Goal: Task Accomplishment & Management: Manage account settings

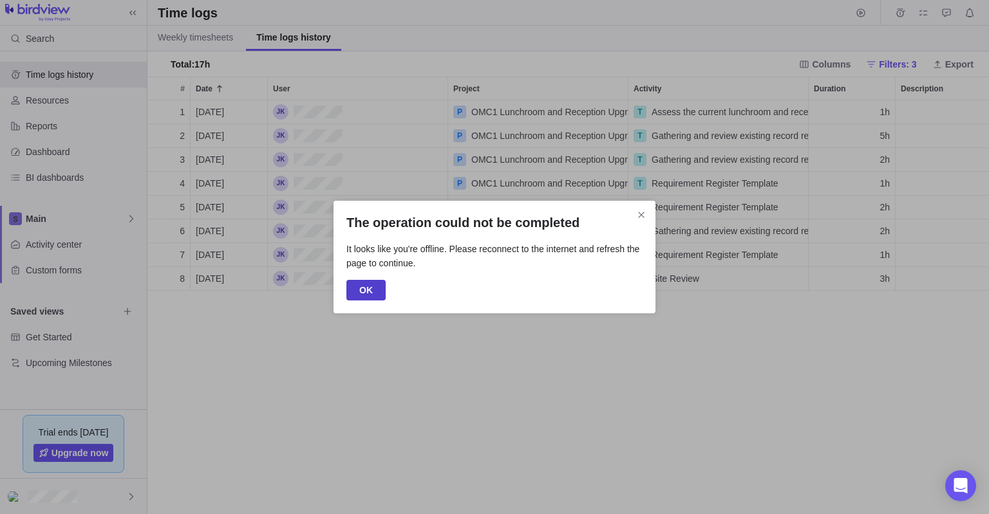
scroll to position [415, 841]
click at [362, 292] on span "OK" at bounding box center [366, 290] width 14 height 15
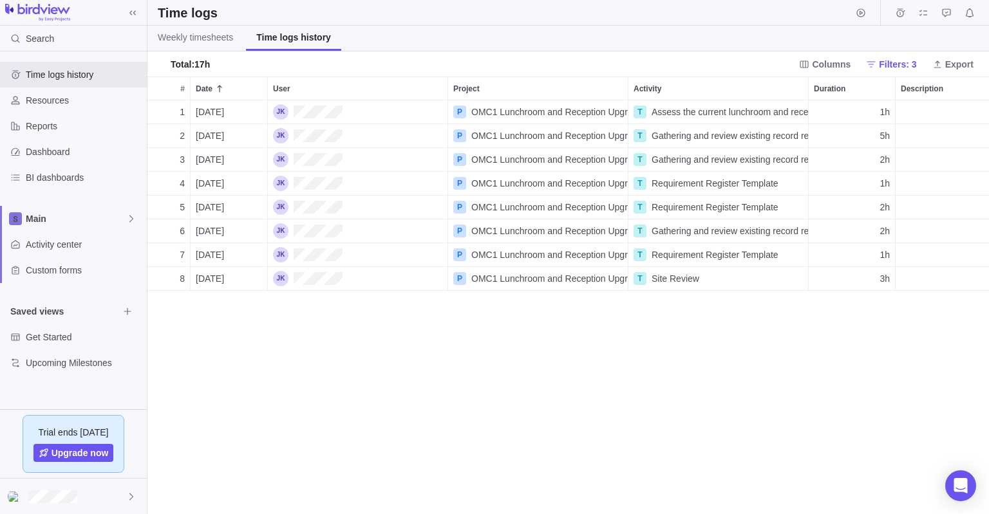
scroll to position [415, 841]
click at [886, 143] on div "5h" at bounding box center [851, 135] width 86 height 23
click at [883, 139] on input "5h" at bounding box center [852, 136] width 88 height 24
type input "6h"
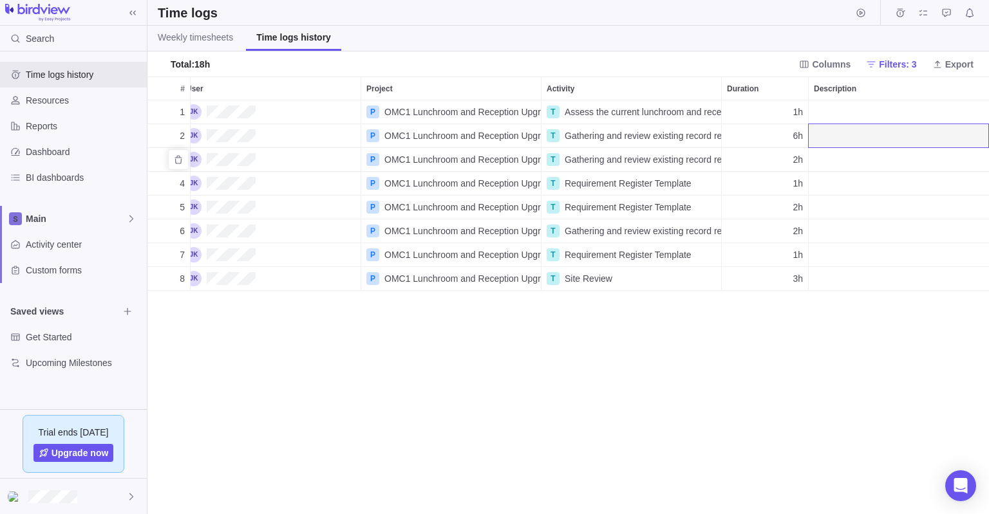
click at [790, 165] on div "2h" at bounding box center [765, 159] width 86 height 23
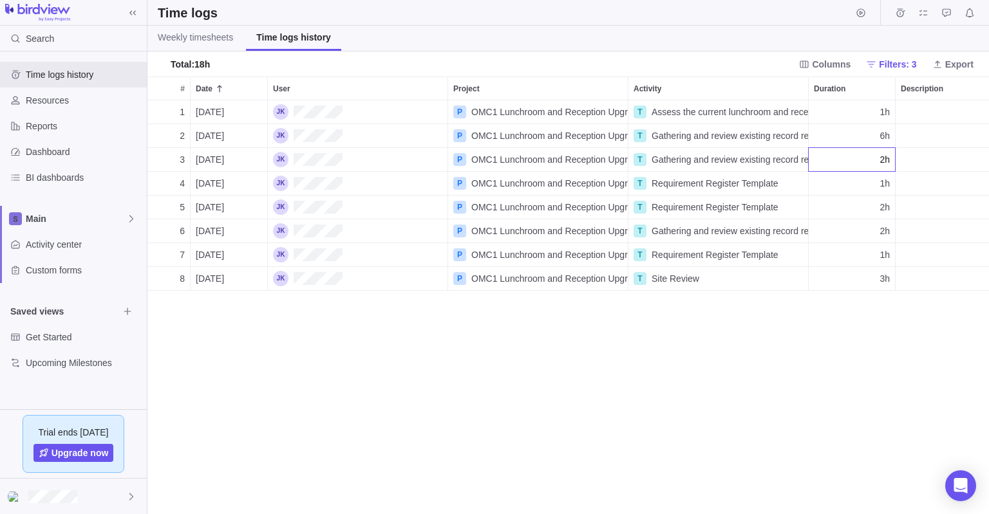
click at [882, 139] on div "1 [DATE] P OMC1 Lunchroom and Reception Upgrade T Assess the current lunchroom …" at bounding box center [567, 307] width 841 height 415
click at [884, 135] on span "6h" at bounding box center [884, 135] width 10 height 13
click at [882, 135] on input "6h" at bounding box center [852, 136] width 88 height 24
click at [885, 135] on input "6h" at bounding box center [852, 136] width 88 height 24
type input "5h"
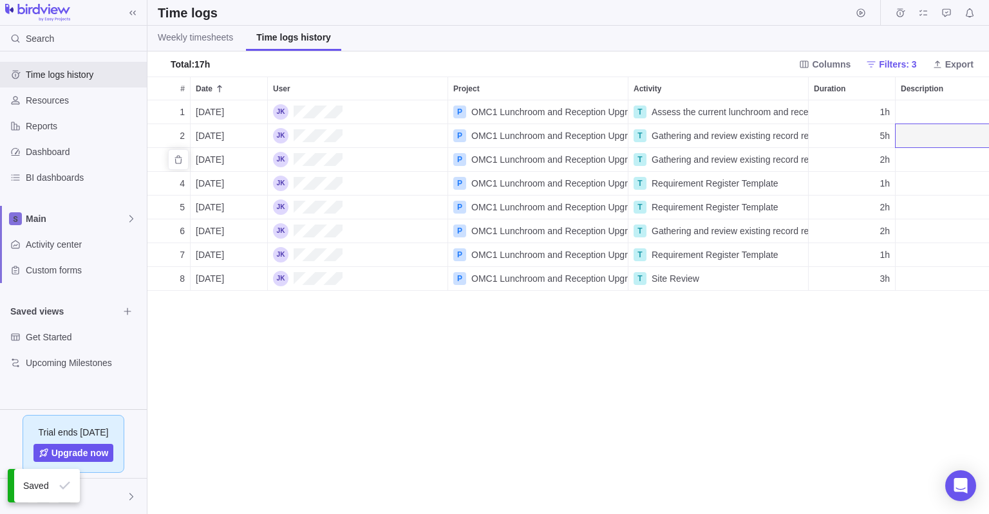
click at [884, 158] on span "2h" at bounding box center [884, 159] width 10 height 13
click at [884, 158] on input "2h" at bounding box center [852, 159] width 88 height 24
click at [884, 236] on div "1 [DATE] P OMC1 Lunchroom and Reception Upgrade T Assess the current lunchroom …" at bounding box center [567, 307] width 841 height 415
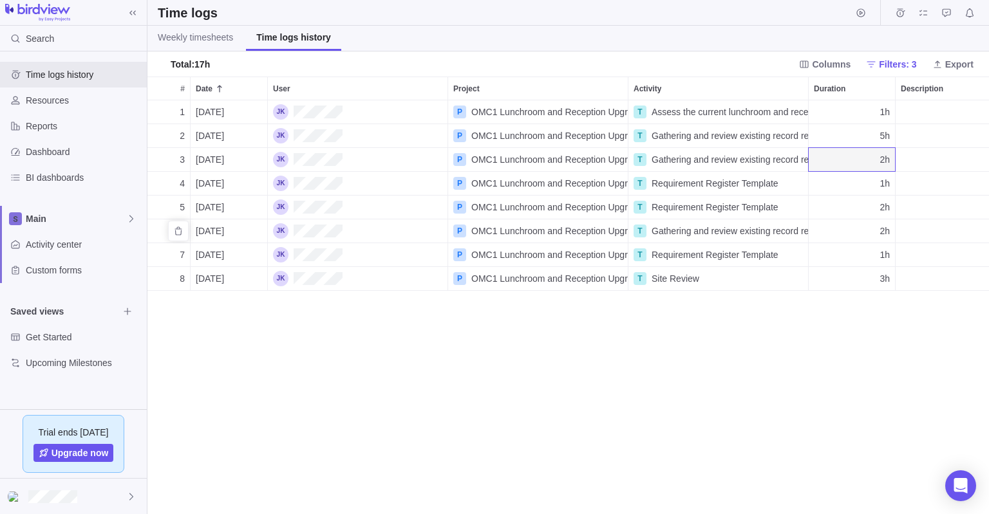
click at [885, 236] on span "2h" at bounding box center [884, 231] width 10 height 13
click at [884, 230] on input "2h" at bounding box center [852, 231] width 88 height 24
click at [879, 230] on input "2h" at bounding box center [852, 231] width 88 height 24
click at [741, 253] on div "1 [DATE] P OMC1 Lunchroom and Reception Upgrade T Assess the current lunchroom …" at bounding box center [567, 307] width 841 height 415
click at [748, 256] on span "Requirement Register Template" at bounding box center [714, 254] width 127 height 13
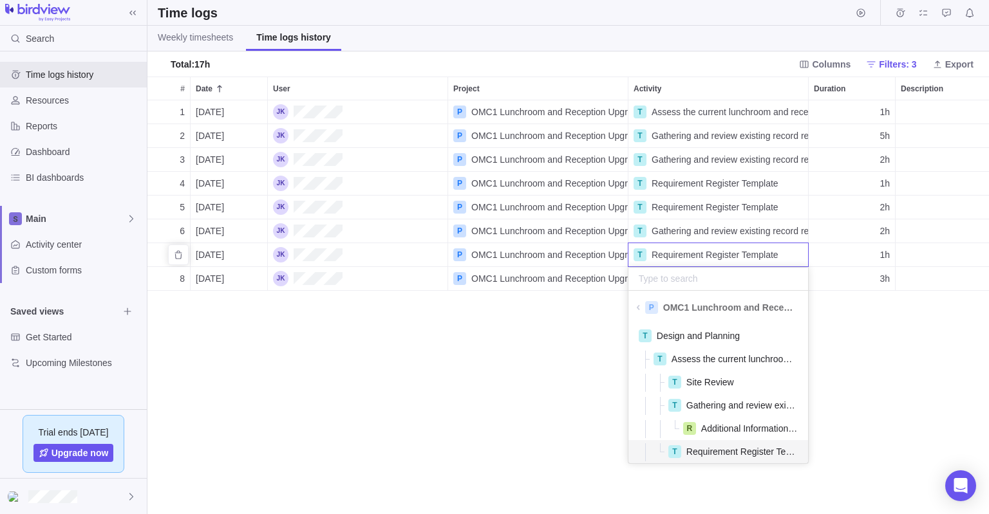
scroll to position [144, 180]
click at [577, 65] on body "Search Time logs history Resources Reports Dashboard BI dashboards Main Activit…" at bounding box center [494, 257] width 989 height 514
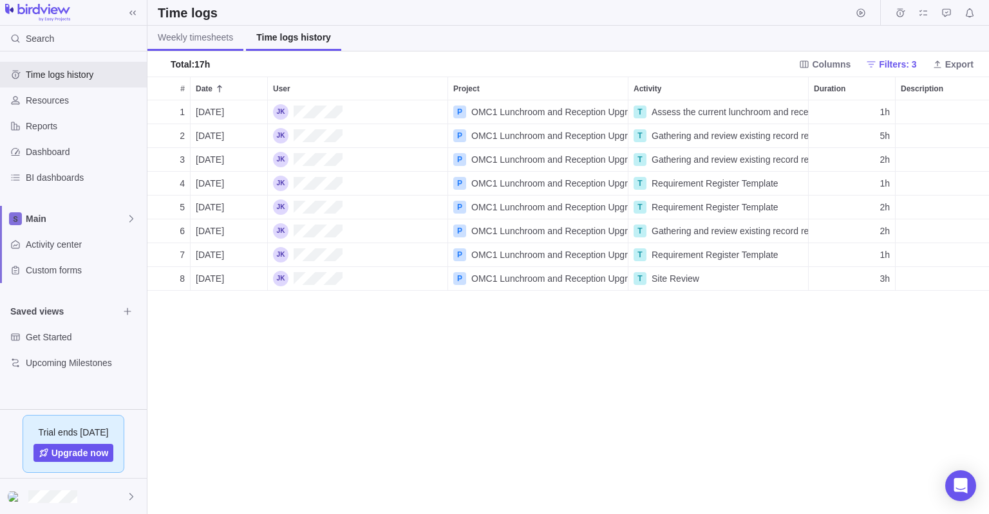
click at [210, 39] on span "Weekly timesheets" at bounding box center [195, 37] width 75 height 13
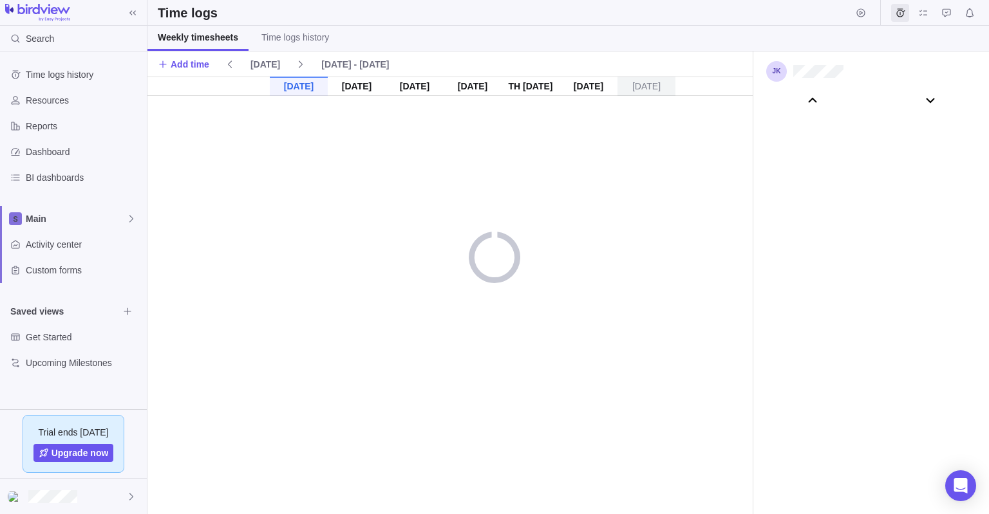
scroll to position [71780, 0]
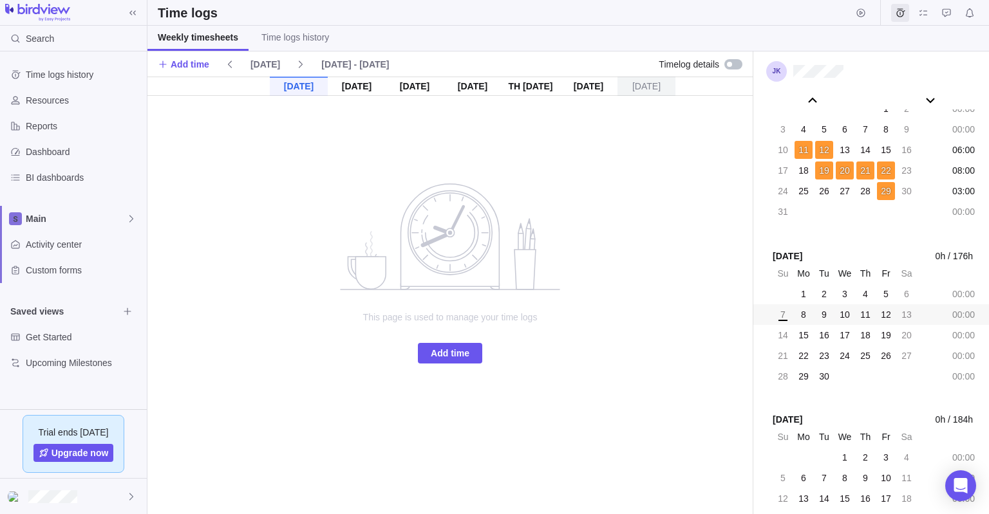
click at [202, 35] on span "Weekly timesheets" at bounding box center [198, 37] width 80 height 13
click at [60, 75] on span "Time logs history" at bounding box center [84, 74] width 116 height 13
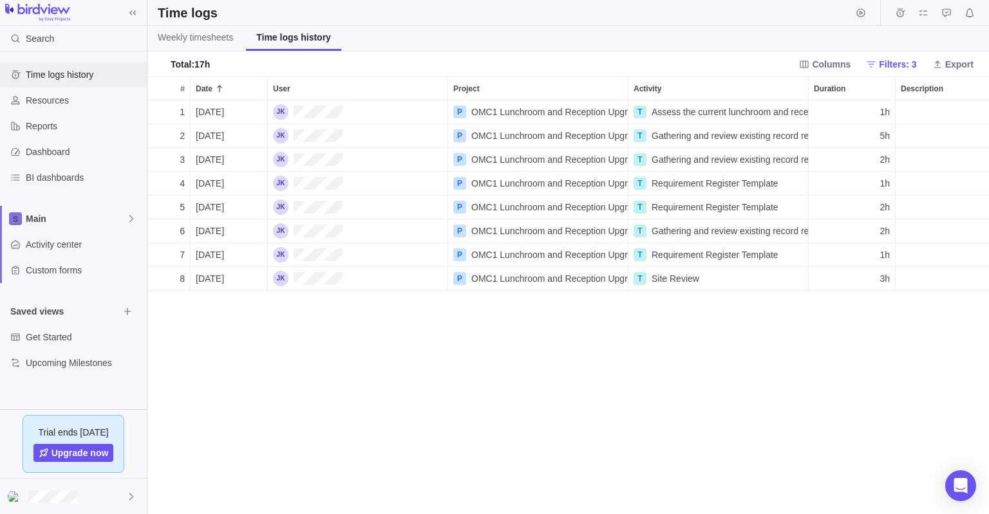
scroll to position [415, 841]
click at [198, 48] on link "Weekly timesheets" at bounding box center [195, 38] width 96 height 25
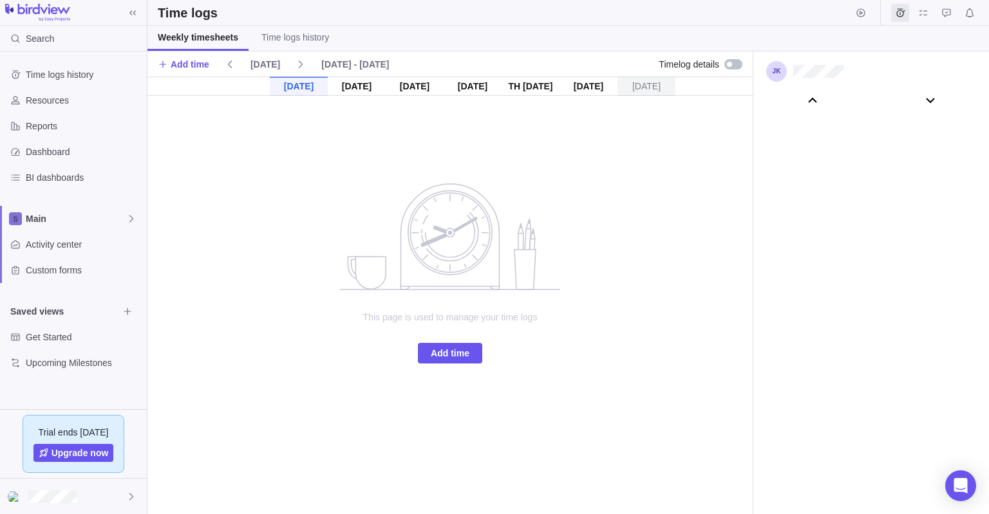
scroll to position [71780, 0]
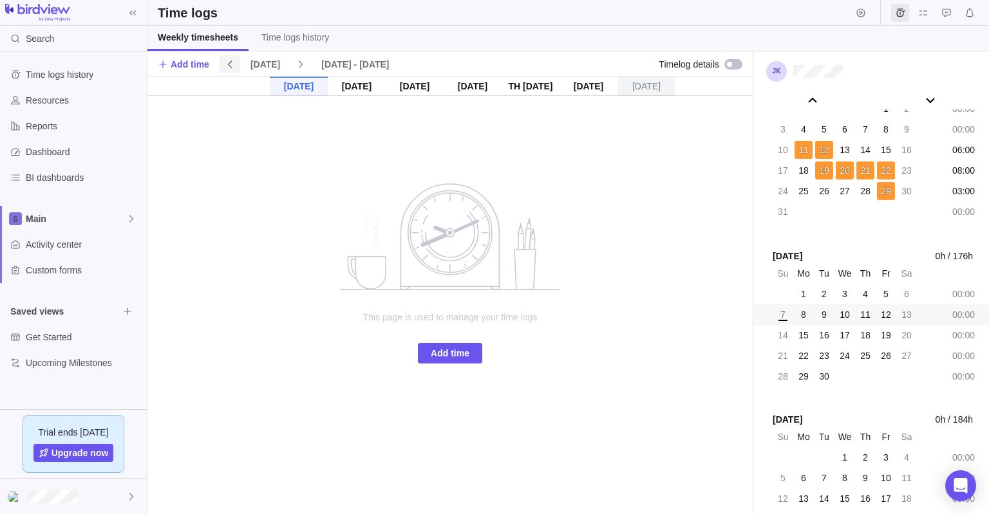
click at [227, 62] on icon at bounding box center [230, 64] width 10 height 10
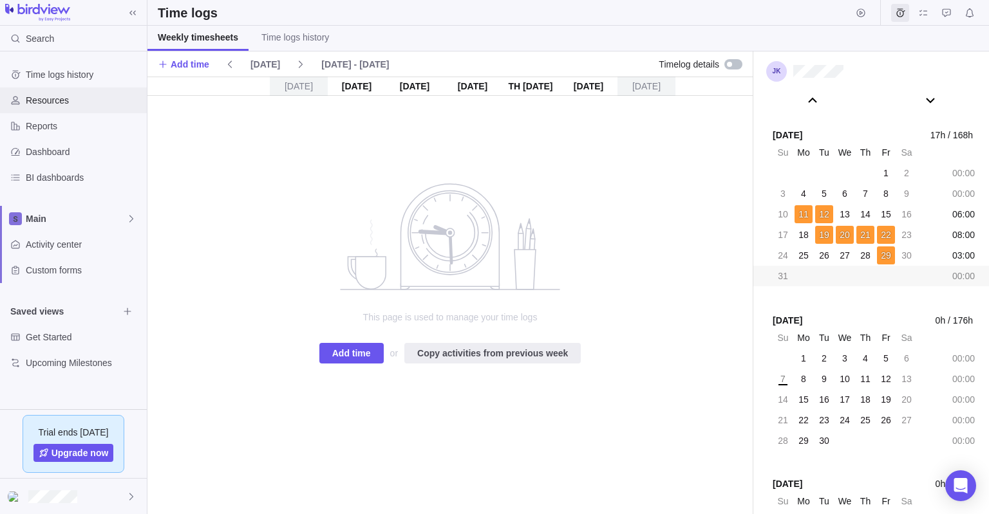
click at [49, 100] on span "Resources" at bounding box center [84, 100] width 116 height 13
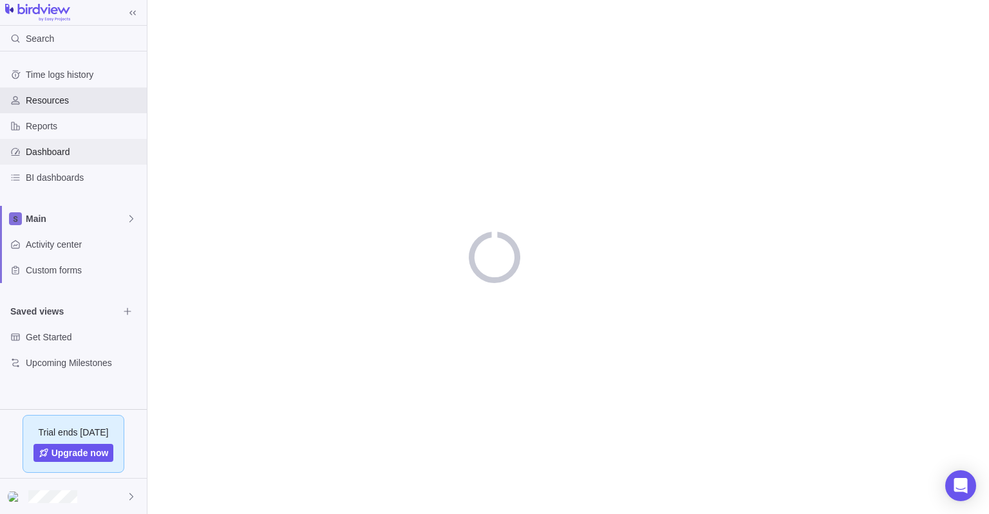
click at [51, 155] on span "Dashboard" at bounding box center [84, 151] width 116 height 13
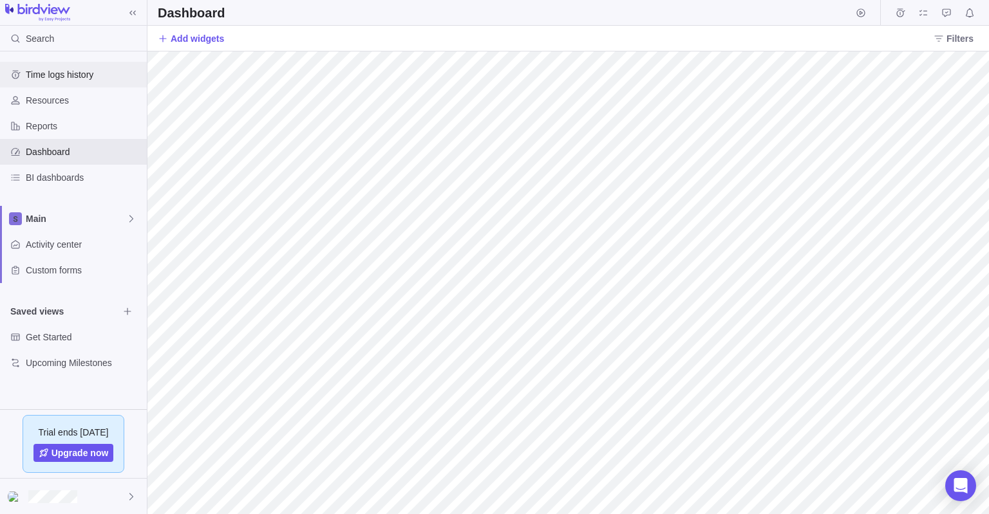
click at [89, 80] on div "Time logs history" at bounding box center [73, 75] width 147 height 26
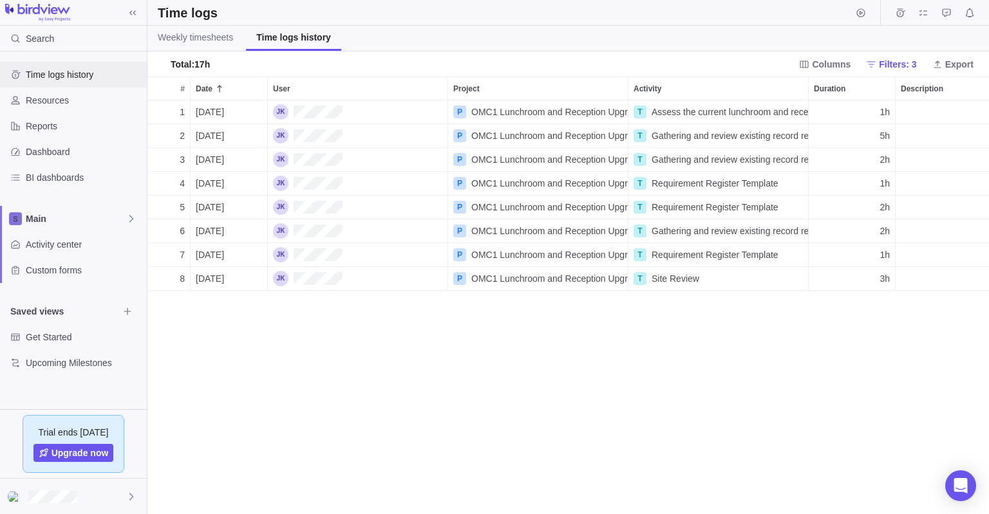
scroll to position [415, 841]
click at [678, 138] on span "Gathering and review existing record review" at bounding box center [729, 135] width 156 height 13
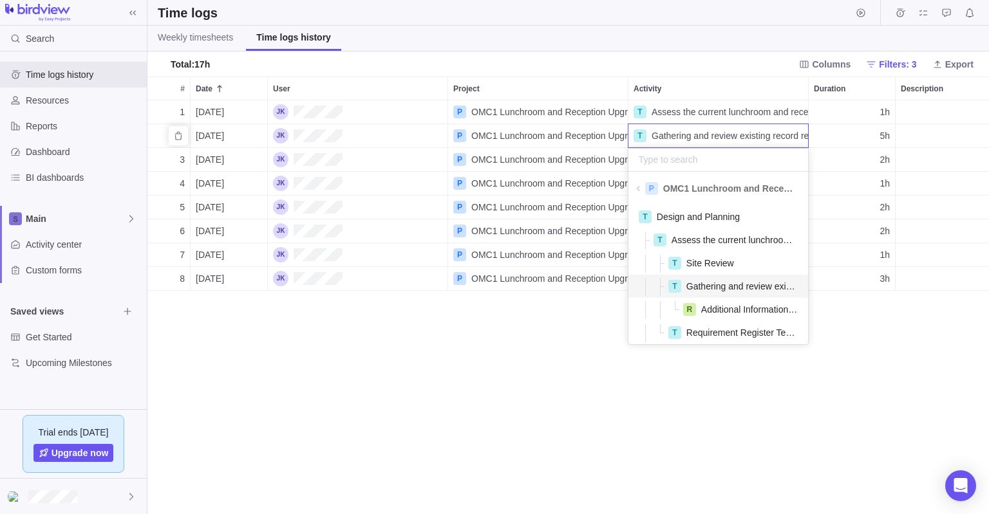
scroll to position [144, 180]
click at [686, 219] on span "Design and Planning" at bounding box center [698, 216] width 83 height 13
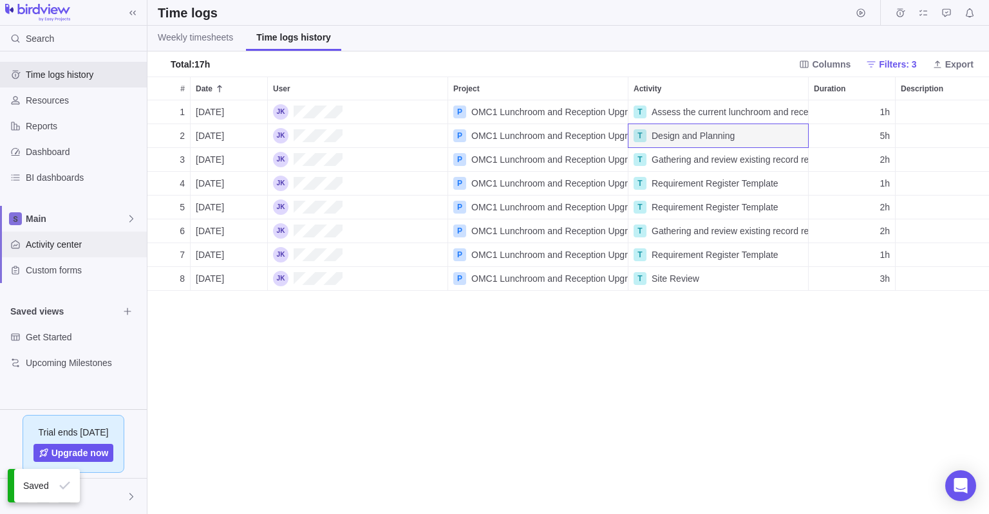
click at [46, 245] on span "Activity center" at bounding box center [84, 244] width 116 height 13
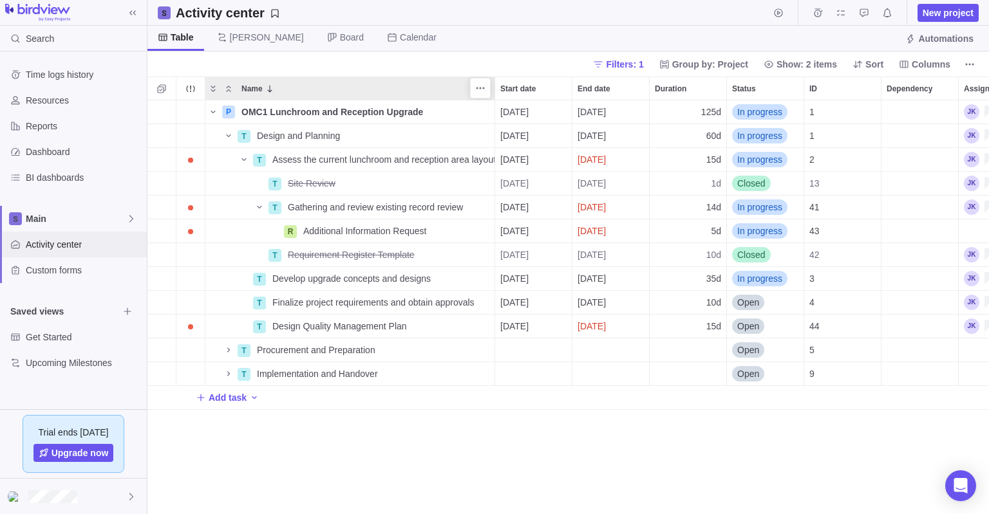
scroll to position [415, 841]
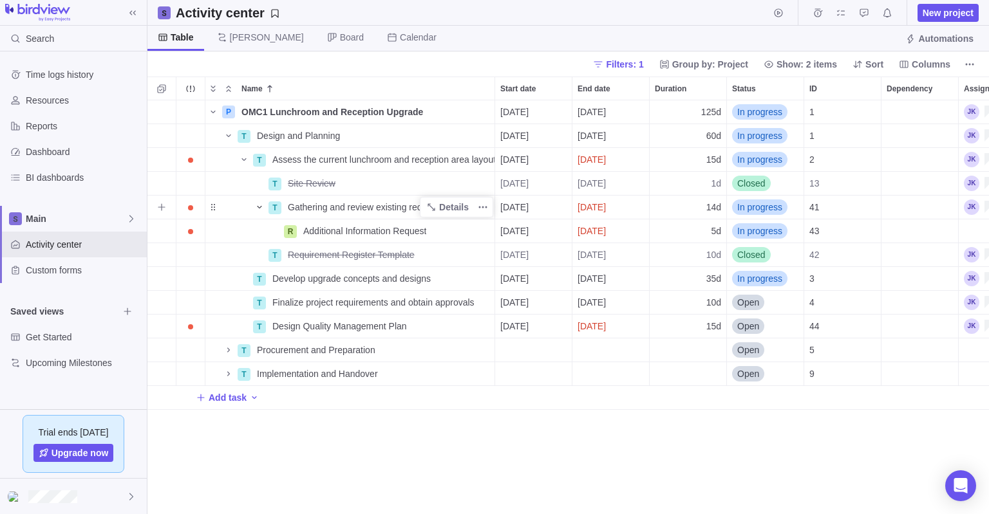
click at [260, 205] on icon "Name" at bounding box center [259, 207] width 10 height 10
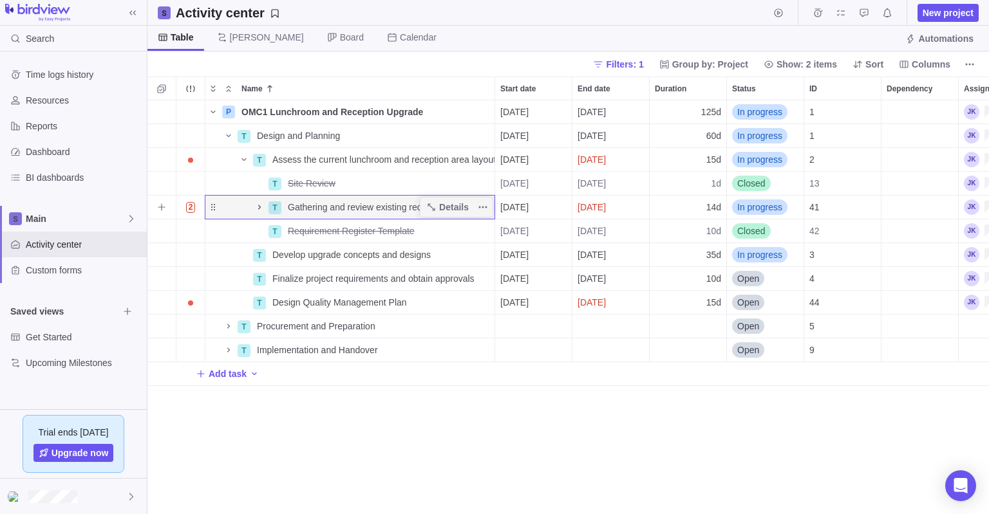
click at [260, 205] on icon "Name" at bounding box center [259, 207] width 10 height 10
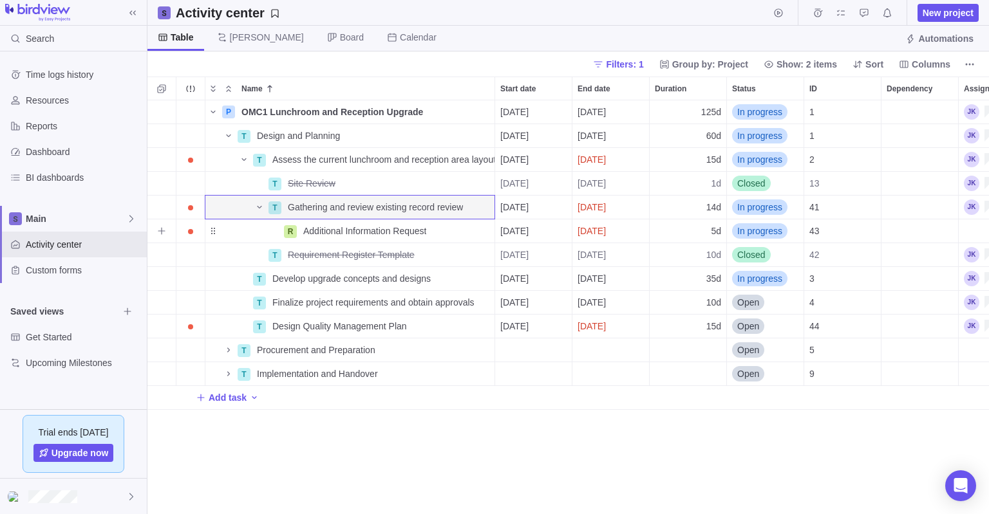
click at [758, 237] on span "In progress" at bounding box center [759, 231] width 45 height 13
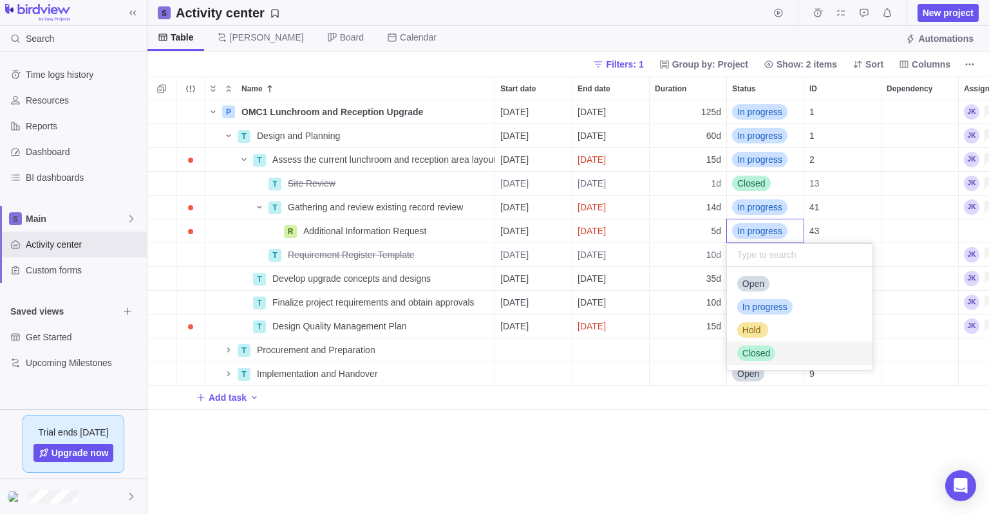
click at [758, 356] on span "Closed" at bounding box center [756, 353] width 28 height 13
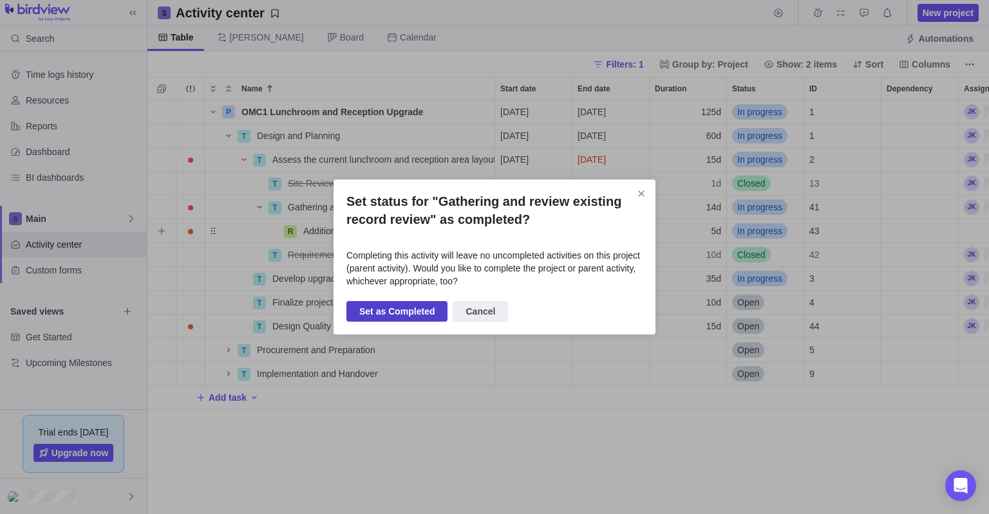
click at [401, 315] on span "Set as Completed" at bounding box center [396, 311] width 75 height 15
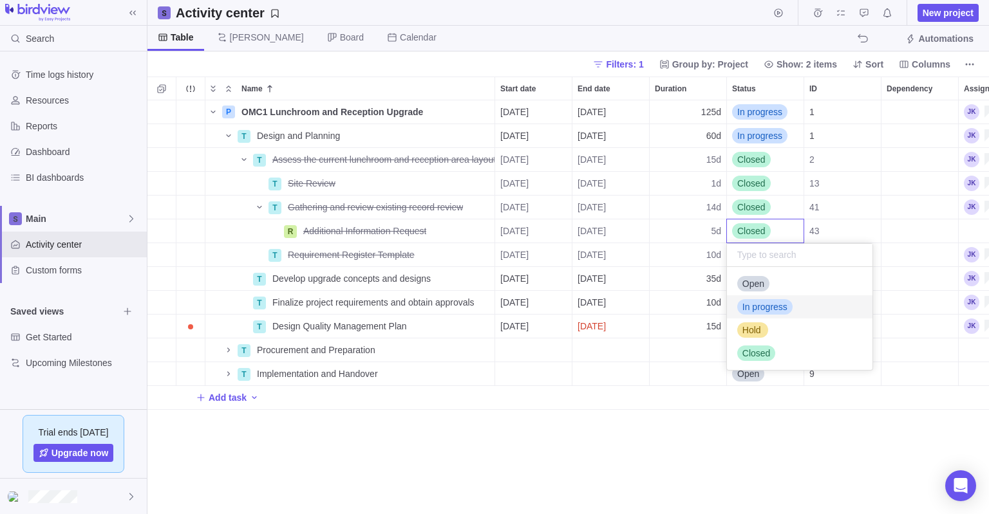
click at [772, 307] on span "In progress" at bounding box center [764, 307] width 45 height 13
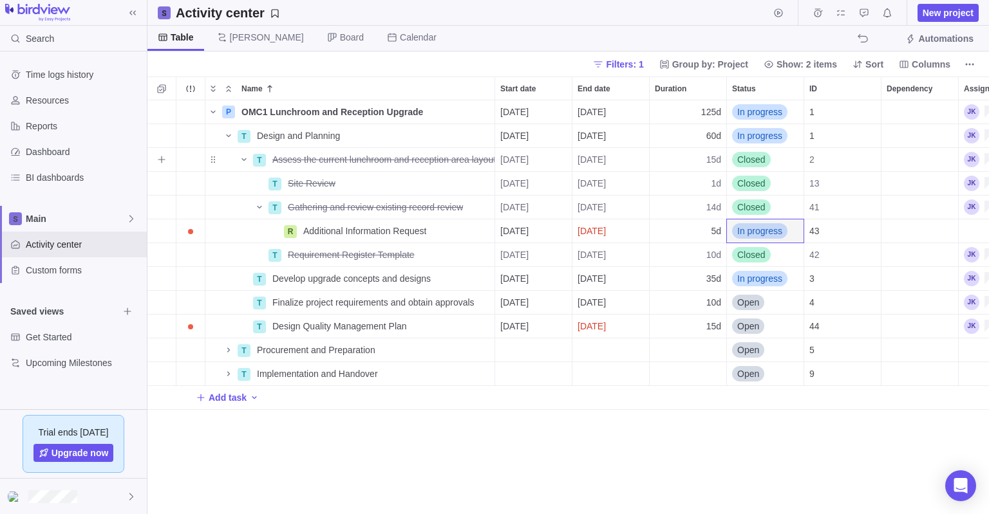
click at [751, 158] on span "Closed" at bounding box center [751, 159] width 28 height 13
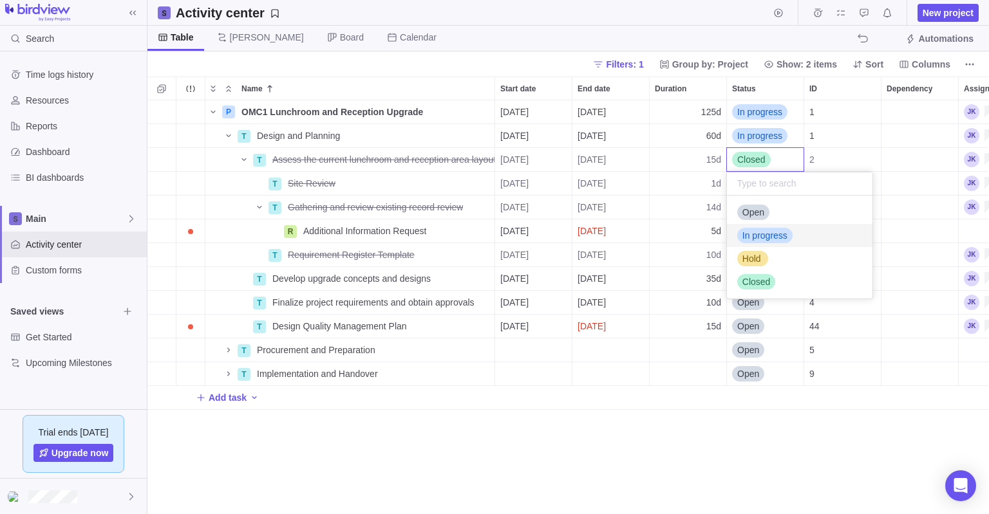
click at [773, 237] on span "In progress" at bounding box center [764, 235] width 45 height 13
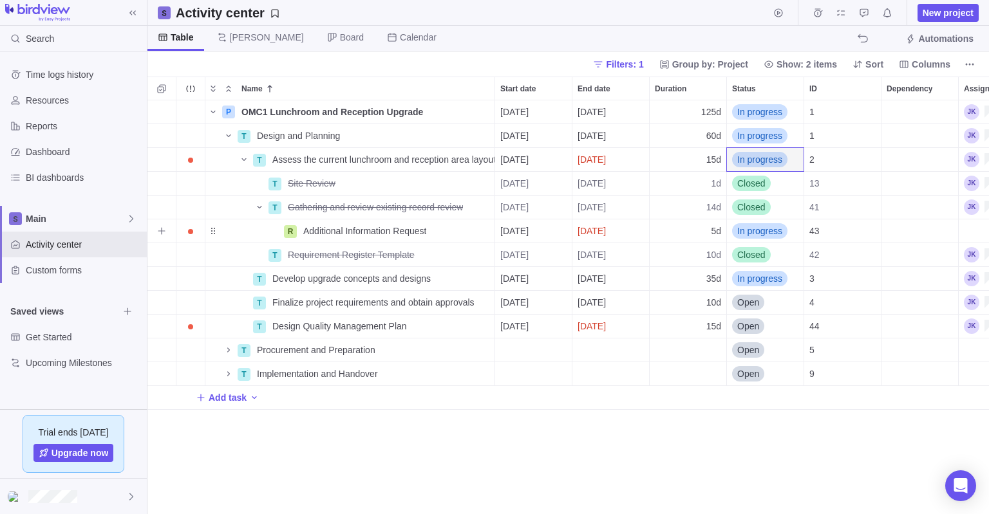
click at [754, 228] on span "In progress" at bounding box center [759, 231] width 45 height 13
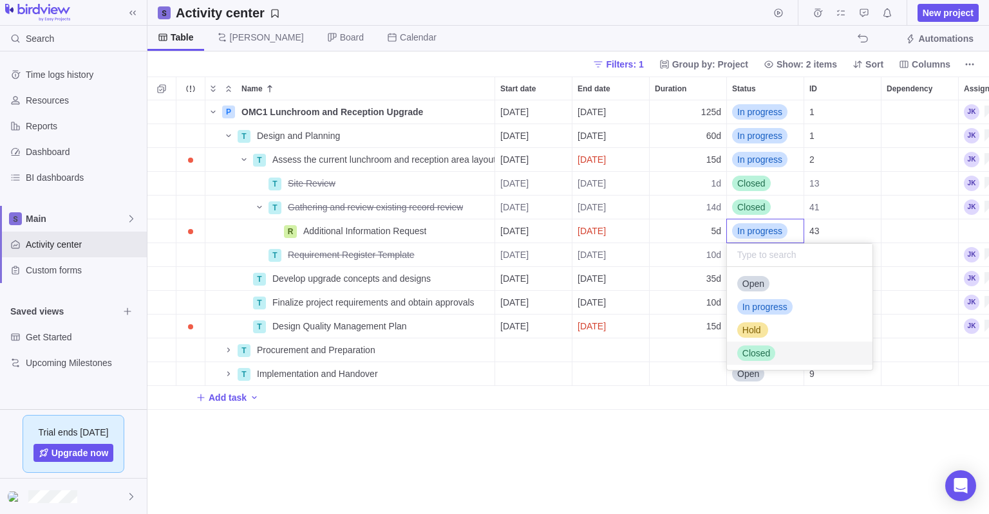
click at [754, 359] on span "Closed" at bounding box center [756, 353] width 28 height 13
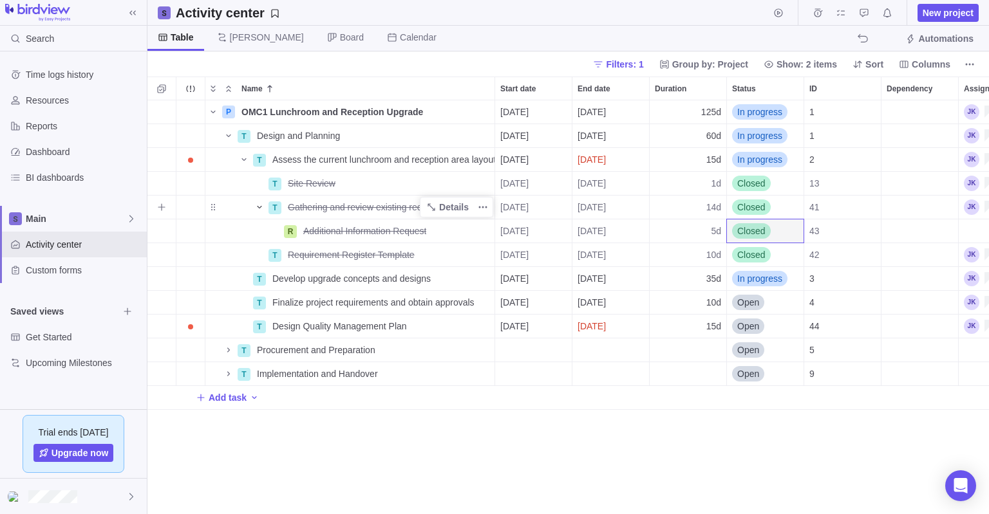
click at [256, 205] on icon "Name" at bounding box center [259, 207] width 10 height 10
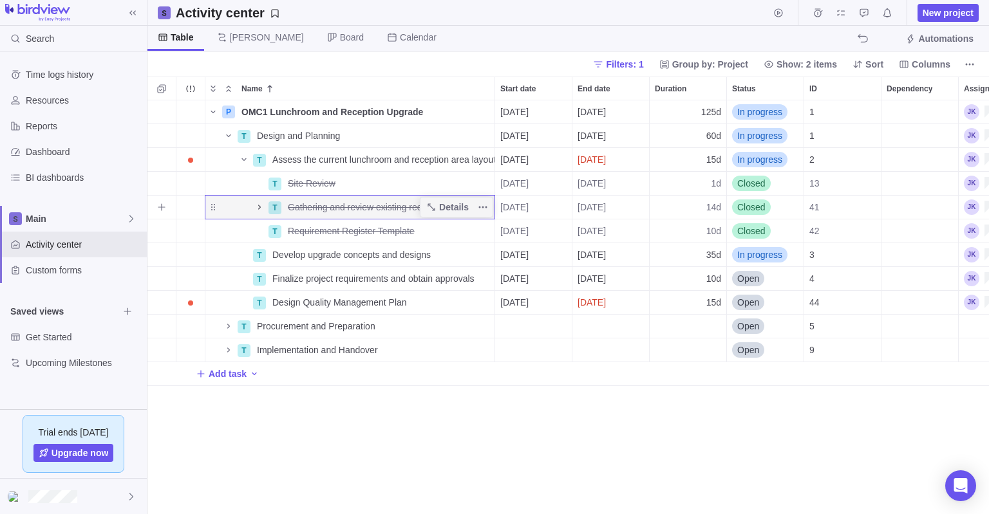
click at [261, 207] on icon "Name" at bounding box center [259, 207] width 10 height 10
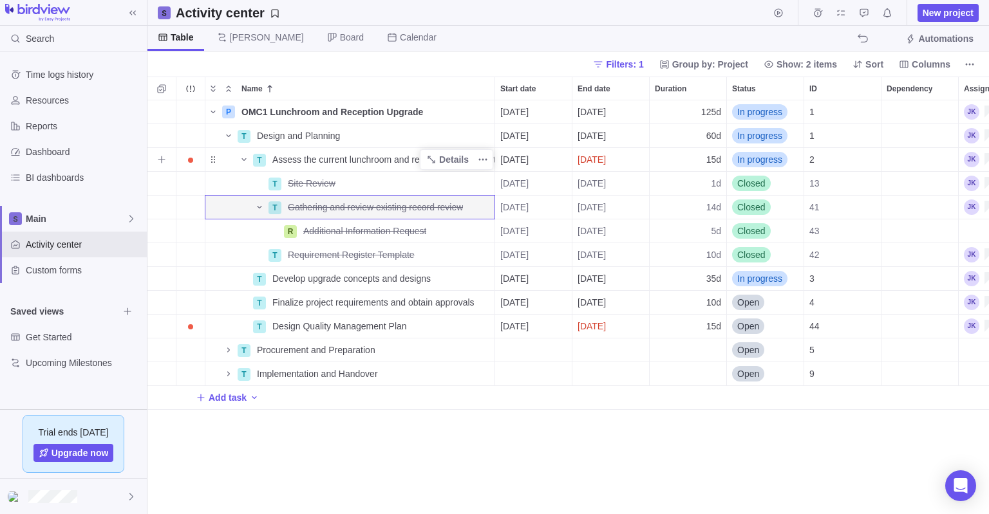
click at [277, 160] on span "Assess the current lunchroom and reception area layout" at bounding box center [383, 159] width 222 height 13
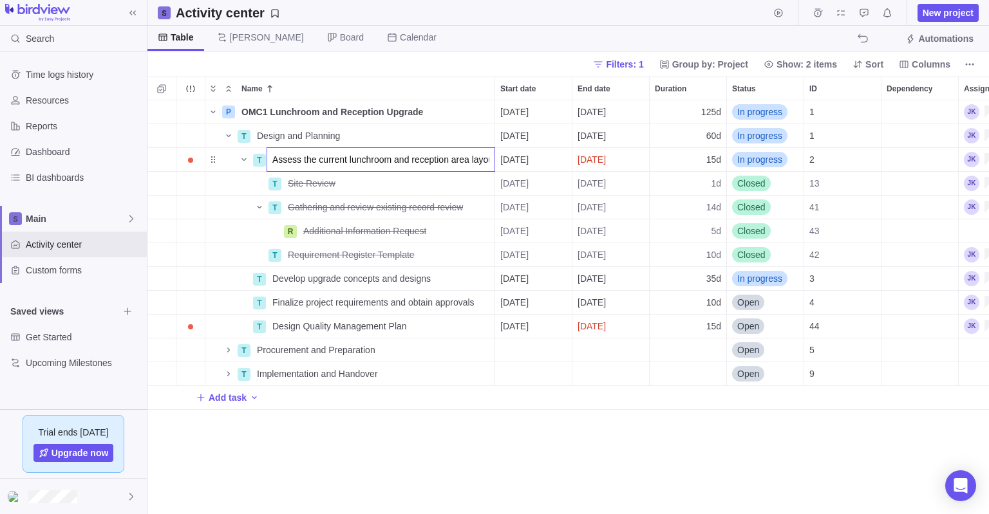
click at [390, 259] on div "P OMC1 Lunchroom and Reception Upgrade Details [DATE] [DATE] 125d In progress 1…" at bounding box center [567, 307] width 841 height 415
click at [480, 251] on icon "More actions" at bounding box center [483, 255] width 10 height 10
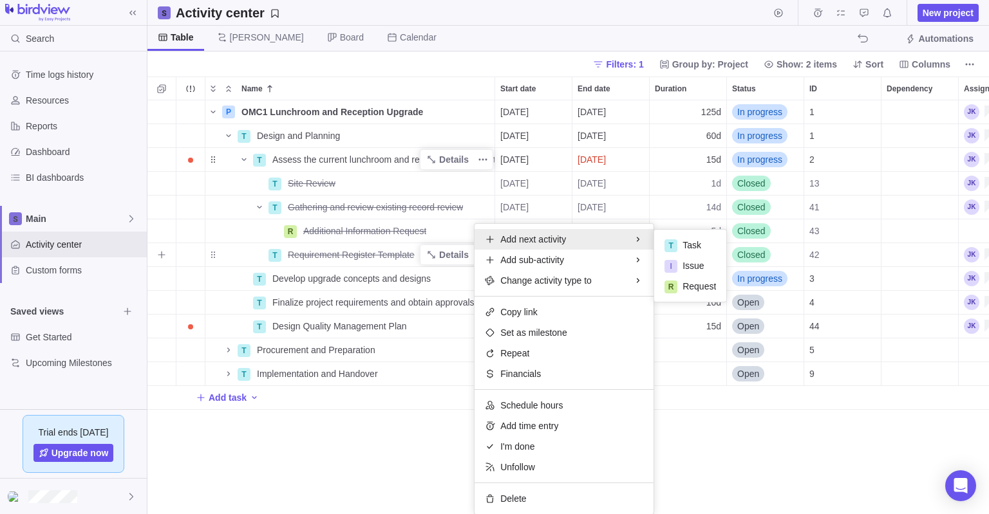
click at [522, 241] on span "Add next activity" at bounding box center [533, 239] width 66 height 13
click at [694, 246] on span "Task" at bounding box center [691, 245] width 19 height 13
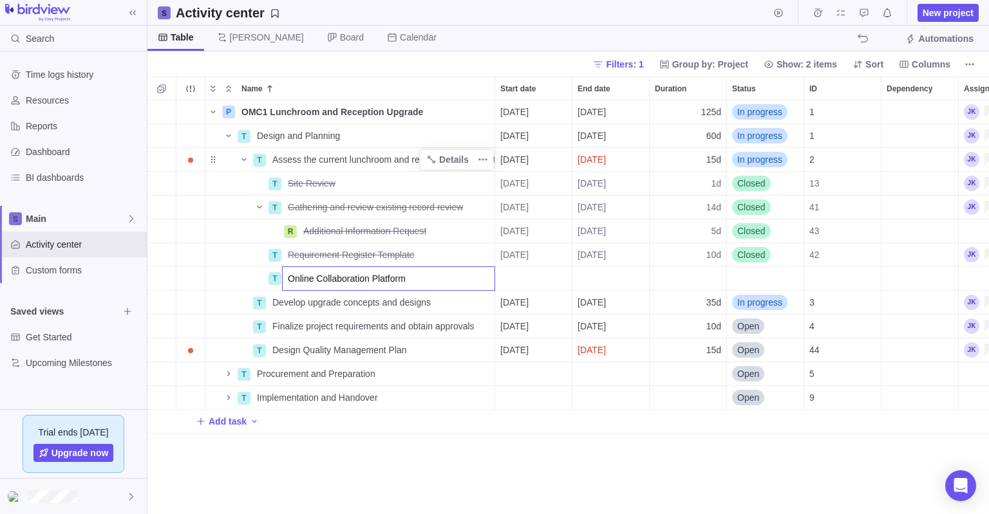
type input "Online Collaboration Platform"
click at [558, 279] on div "P OMC1 Lunchroom and Reception Upgrade Details [DATE] [DATE] 125d In progress 1…" at bounding box center [567, 307] width 841 height 415
click at [546, 275] on div "Start date" at bounding box center [533, 278] width 77 height 23
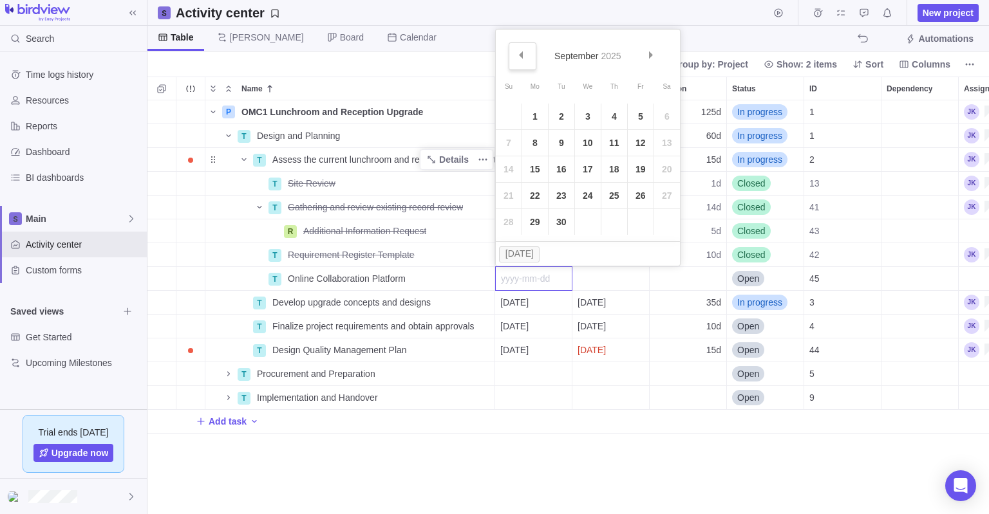
click at [524, 55] on span "Prev" at bounding box center [520, 54] width 7 height 7
click at [534, 169] on link "11" at bounding box center [535, 169] width 26 height 26
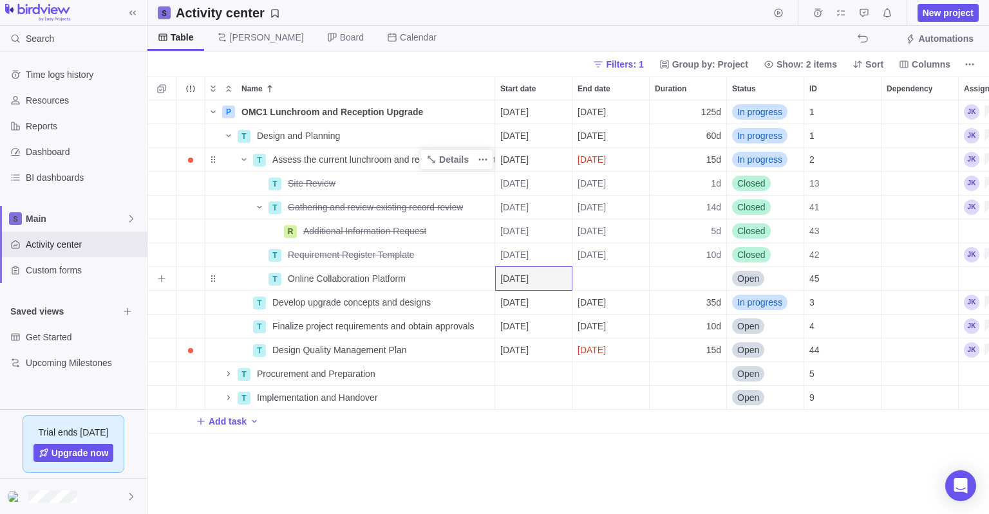
click at [599, 277] on div "End date" at bounding box center [610, 278] width 77 height 23
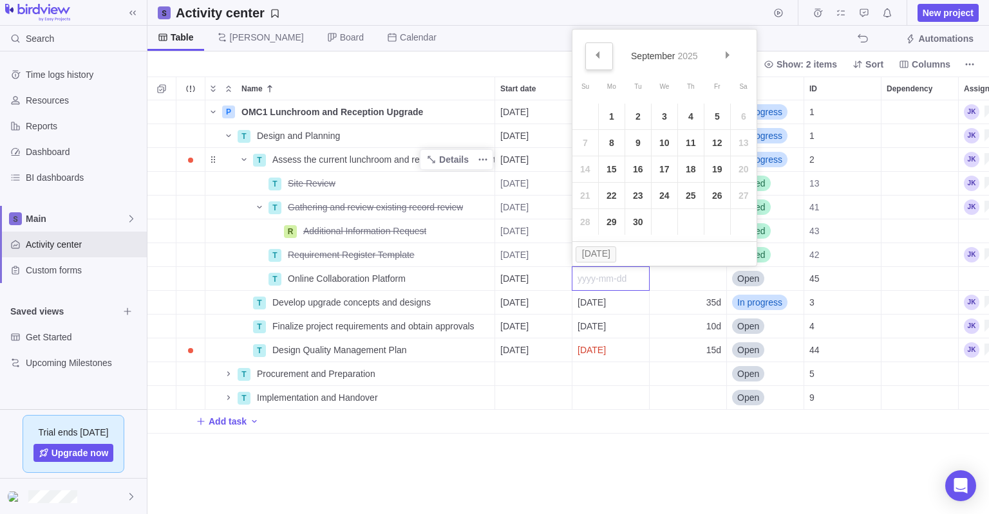
click at [599, 53] on span "Prev" at bounding box center [596, 54] width 7 height 7
click at [714, 194] on link "22" at bounding box center [717, 196] width 26 height 26
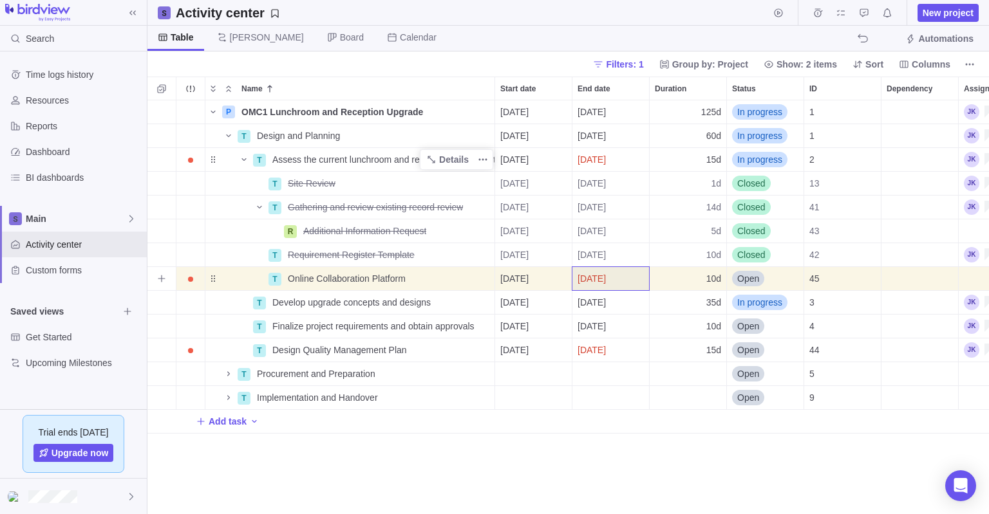
click at [756, 279] on span "Open" at bounding box center [748, 278] width 22 height 13
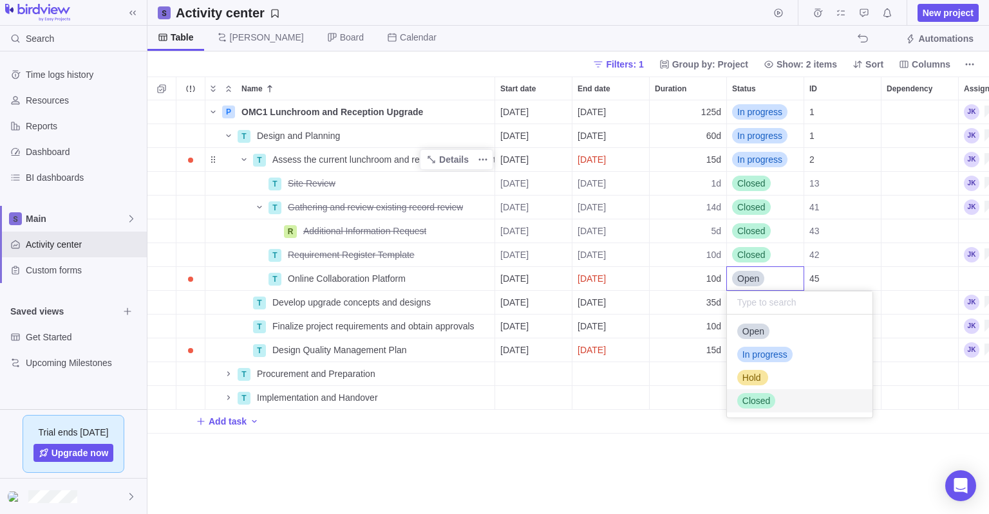
click at [761, 398] on span "Closed" at bounding box center [756, 401] width 28 height 13
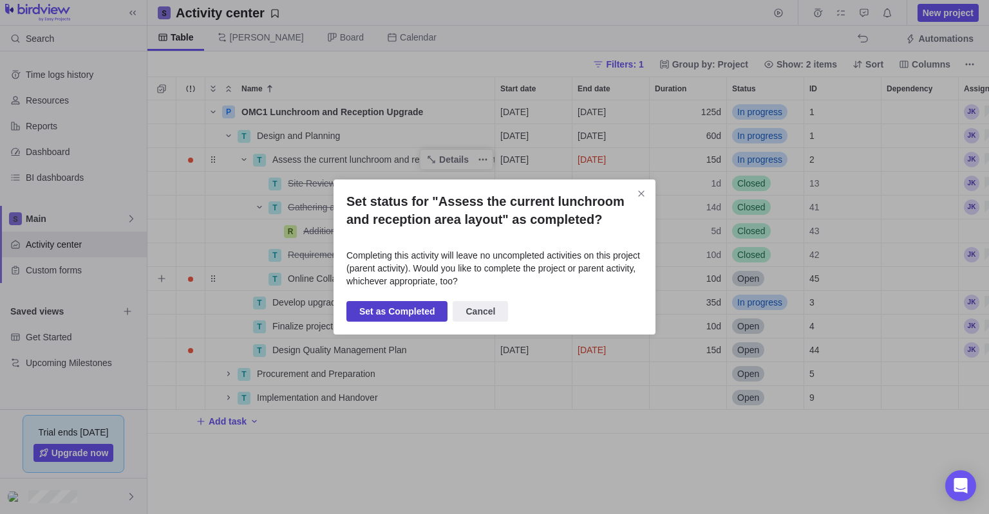
click at [421, 314] on span "Set as Completed" at bounding box center [396, 311] width 75 height 15
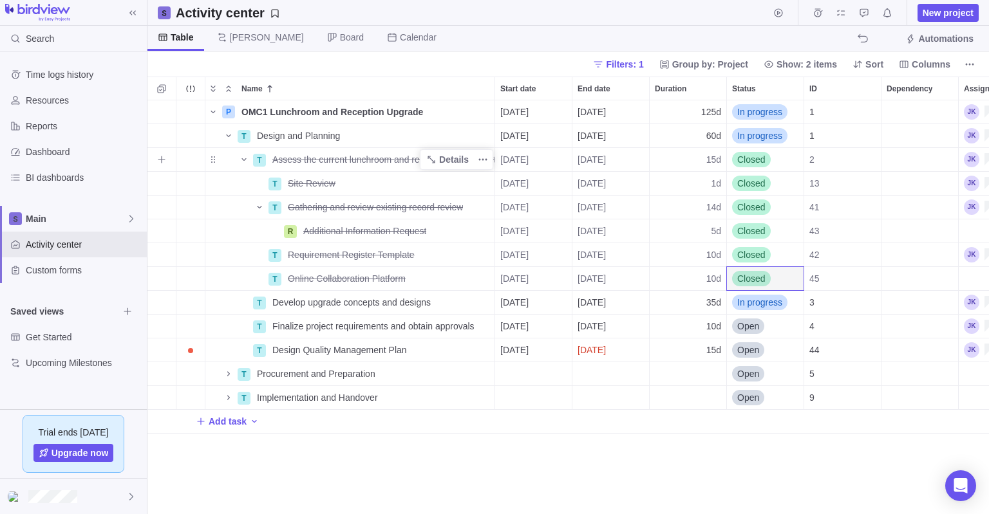
click at [753, 154] on span "Closed" at bounding box center [751, 159] width 28 height 13
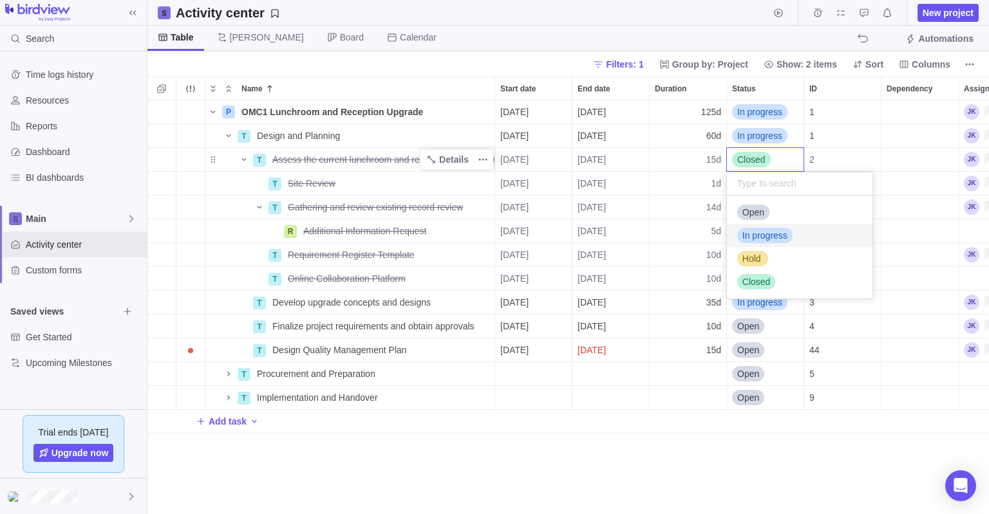
click at [776, 242] on div "In progress" at bounding box center [764, 235] width 55 height 15
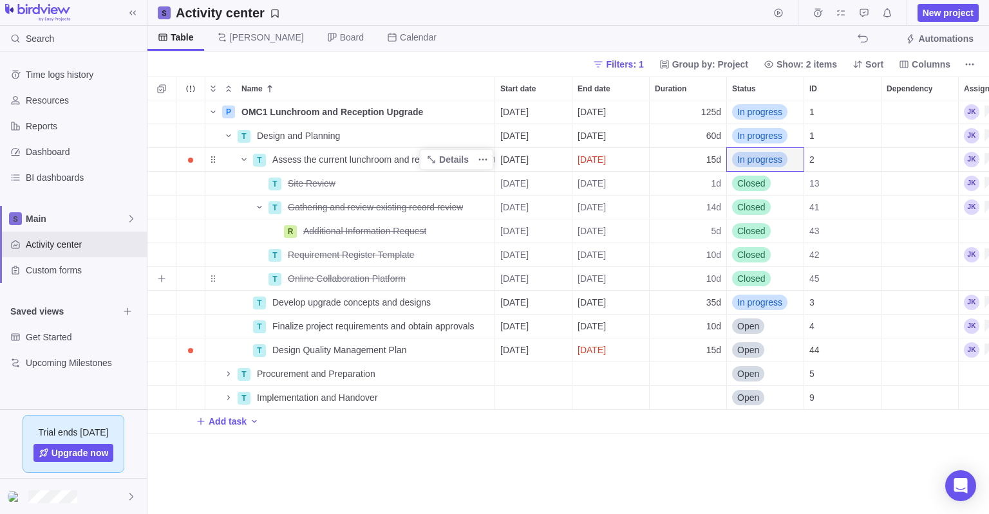
click at [606, 277] on span "[DATE]" at bounding box center [591, 278] width 28 height 13
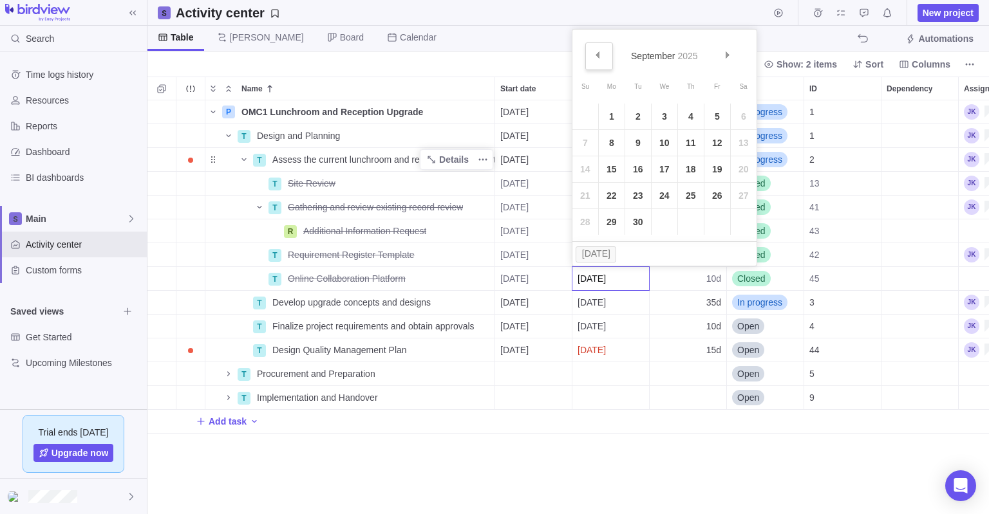
click at [597, 57] on span "Prev" at bounding box center [596, 54] width 7 height 7
click at [714, 196] on link "22" at bounding box center [717, 196] width 26 height 26
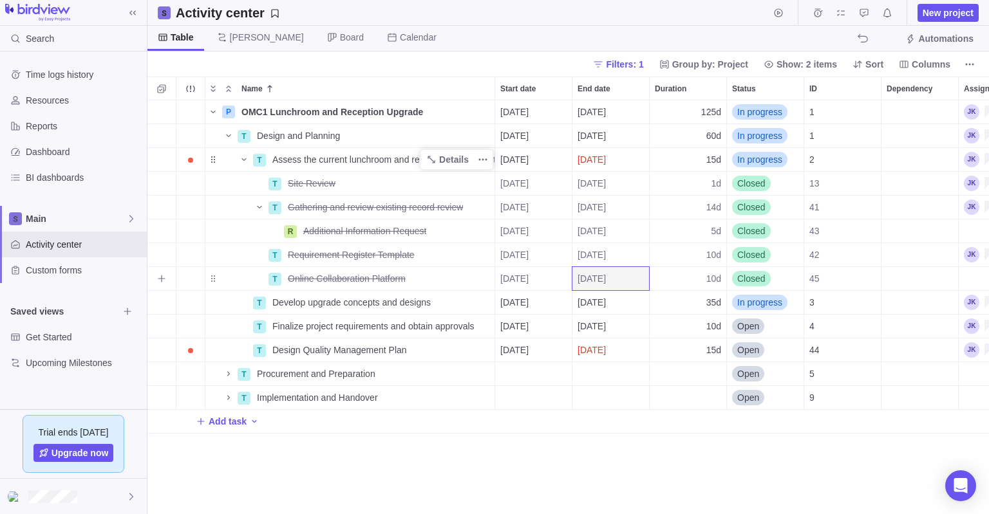
click at [792, 277] on div "Closed" at bounding box center [765, 278] width 77 height 23
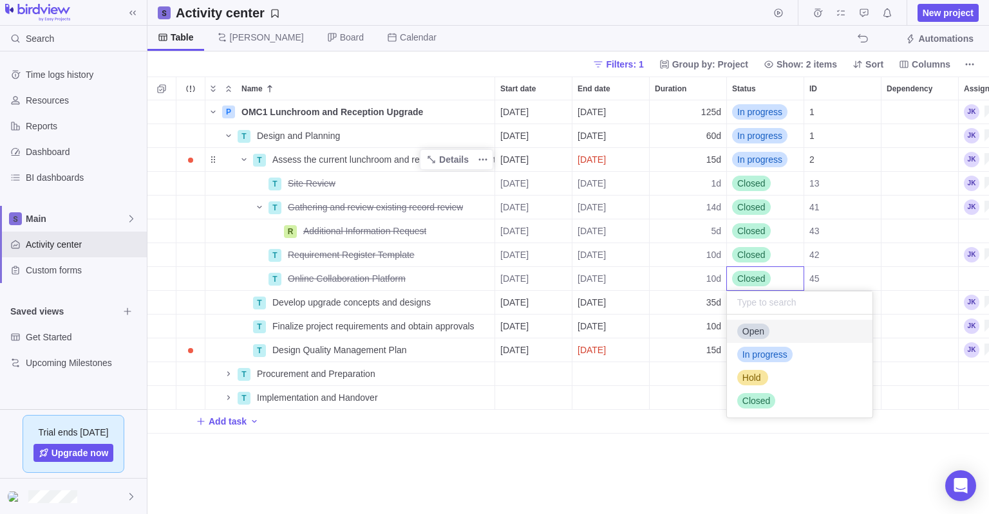
click at [442, 274] on div "P OMC1 Lunchroom and Reception Upgrade Details [DATE] [DATE] 125d In progress 1…" at bounding box center [567, 307] width 841 height 415
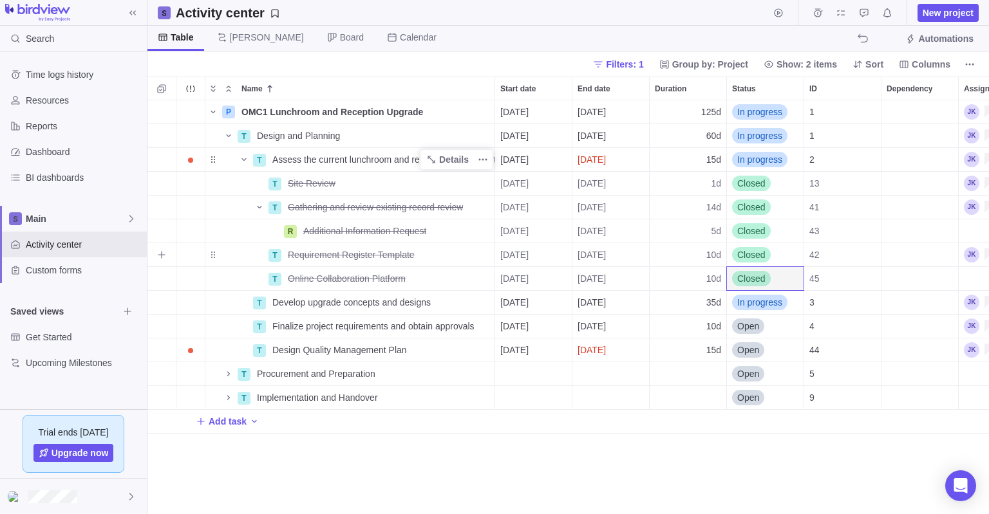
click at [606, 257] on span "[DATE]" at bounding box center [591, 254] width 28 height 13
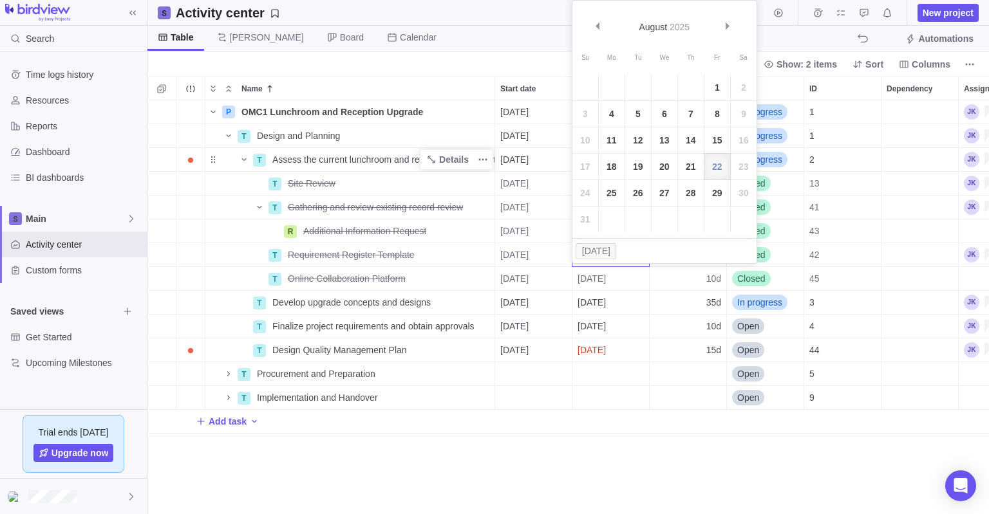
click at [799, 35] on body "Search Time logs history Resources Reports Dashboard BI dashboards Main Activit…" at bounding box center [494, 257] width 989 height 514
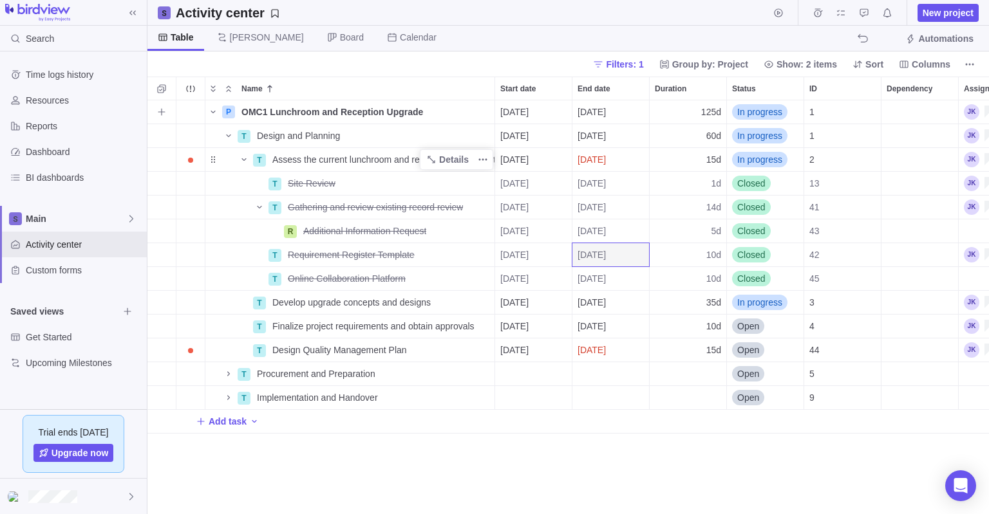
click at [528, 114] on span "[DATE]" at bounding box center [514, 112] width 28 height 13
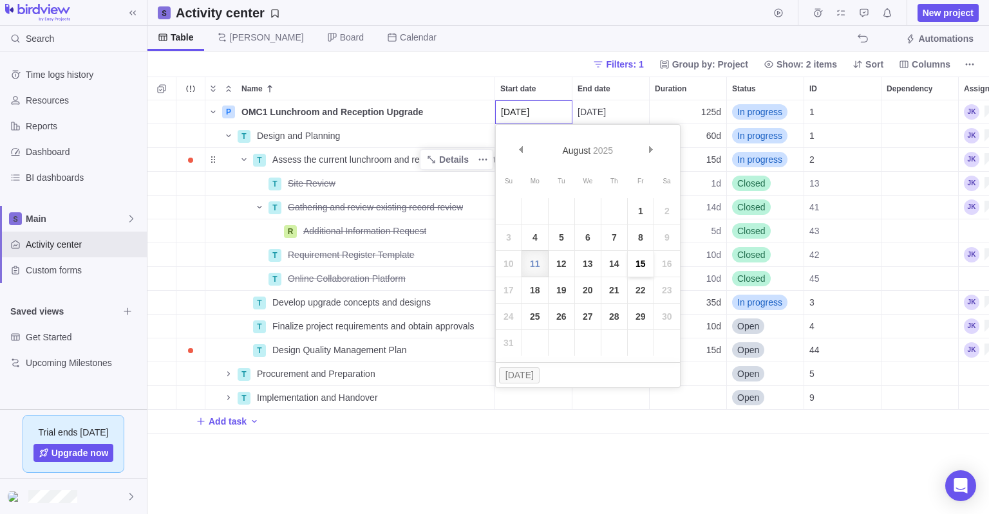
click at [647, 263] on link "15" at bounding box center [641, 264] width 26 height 26
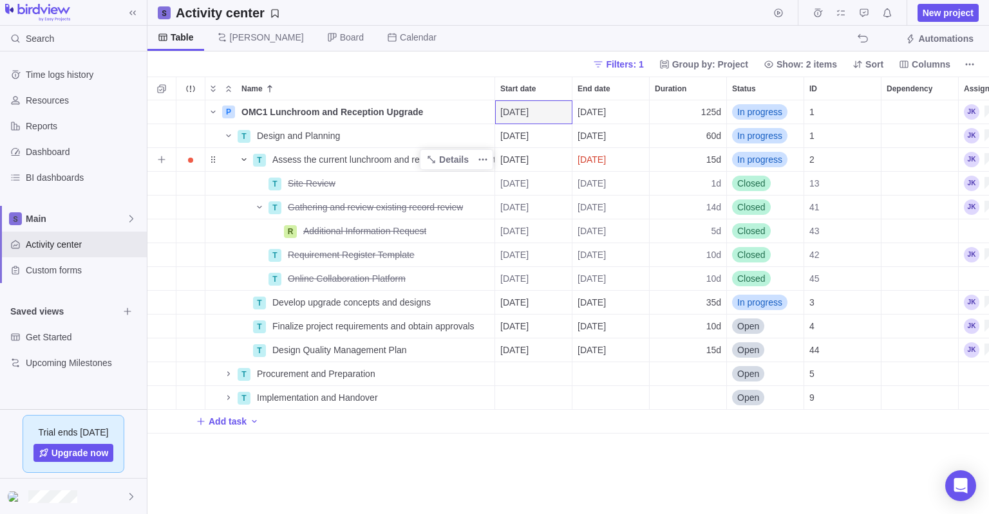
click at [243, 160] on icon "Name" at bounding box center [244, 159] width 10 height 10
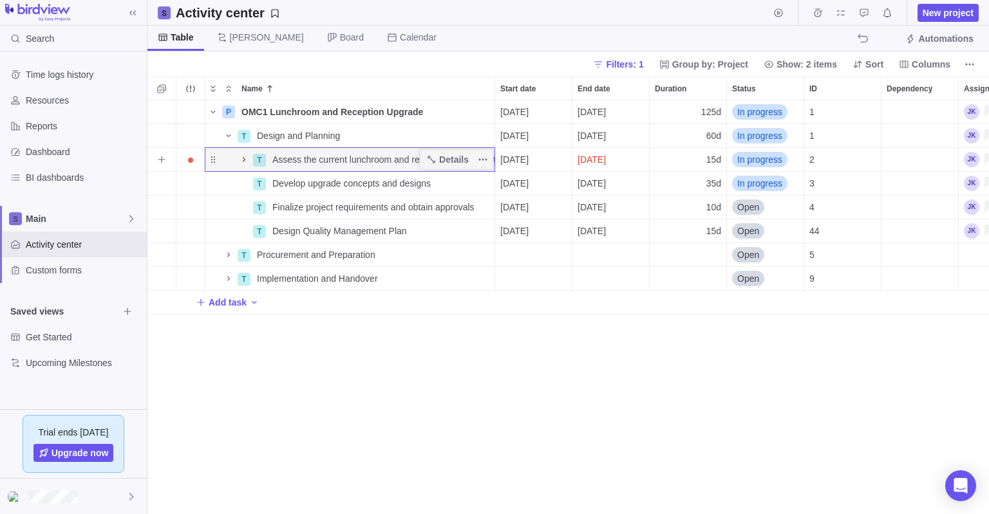
click at [243, 160] on icon "Name" at bounding box center [244, 159] width 10 height 10
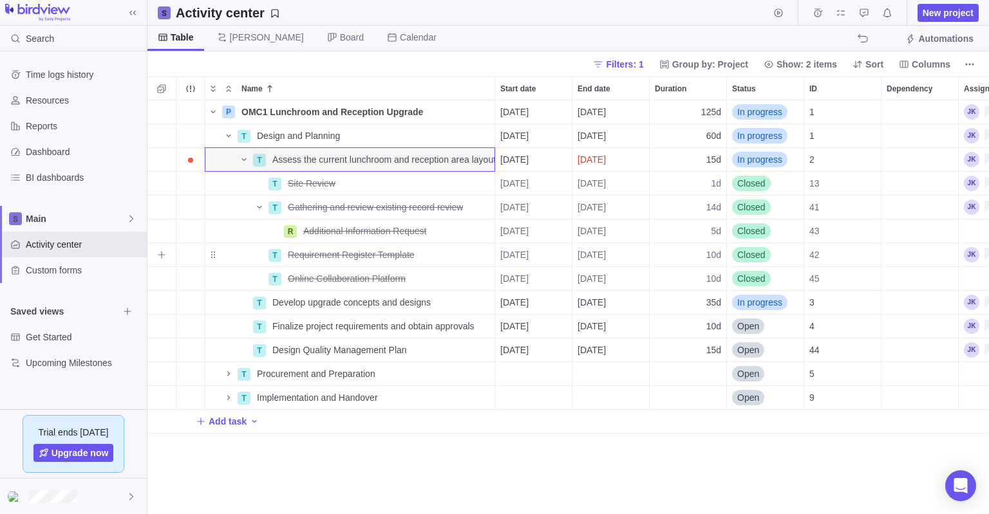
click at [528, 255] on span "[DATE]" at bounding box center [514, 254] width 28 height 13
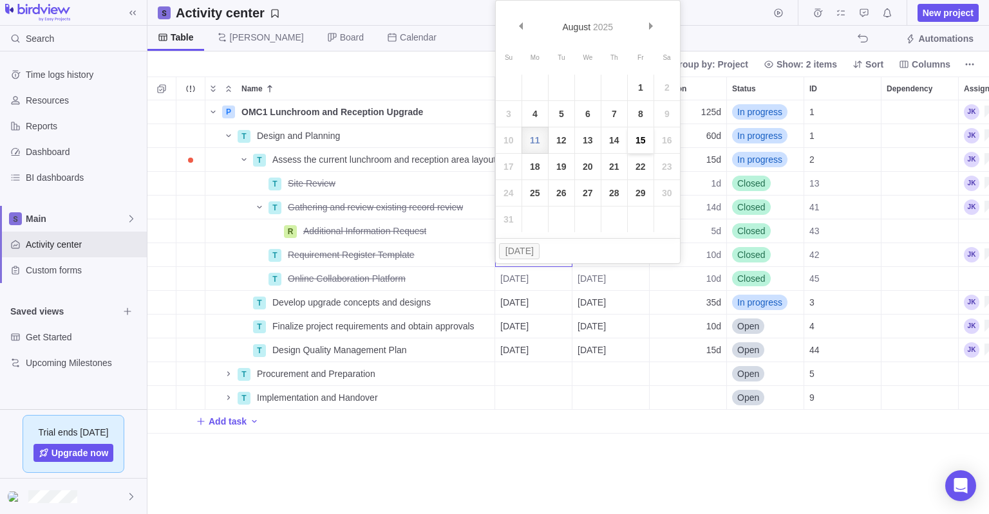
click at [642, 138] on link "15" at bounding box center [641, 140] width 26 height 26
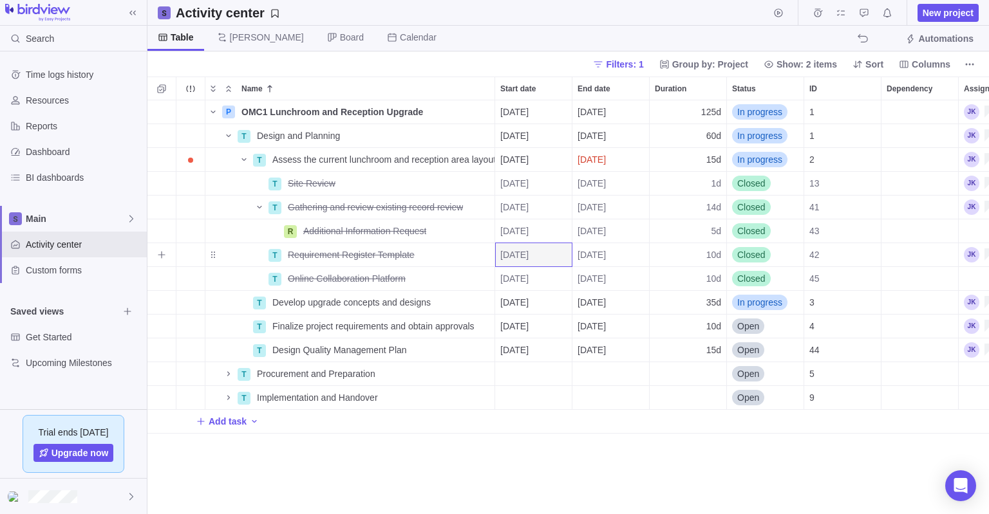
click at [606, 253] on span "[DATE]" at bounding box center [591, 254] width 28 height 13
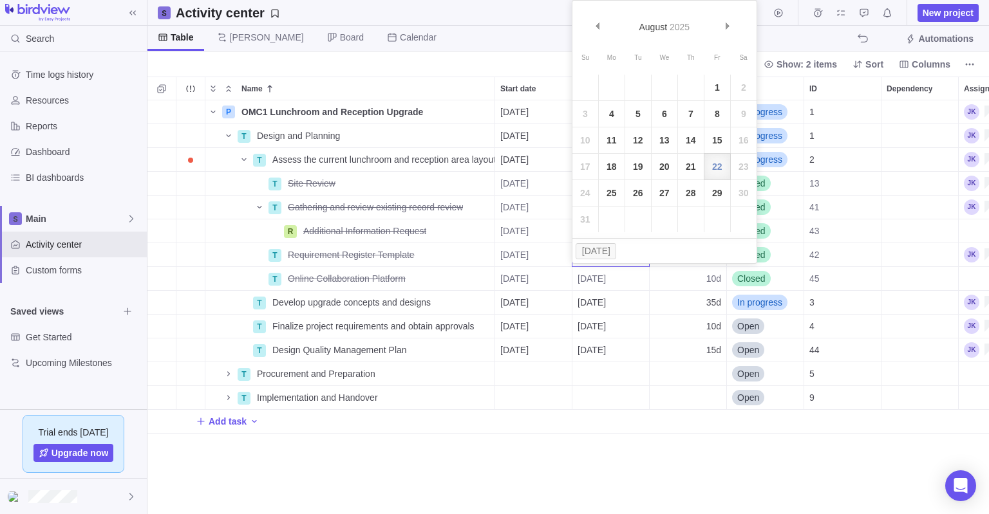
click at [619, 253] on div "Prev Next [DATE] Su Mo Tu We Th Fr Sa 1 2 3 4 5 6 7 8 9 10 11 12 13 14 15 16 17…" at bounding box center [664, 132] width 185 height 264
click at [540, 277] on div "P OMC1 Lunchroom and Reception Upgrade Details [DATE] [DATE] 125d In progress 1…" at bounding box center [567, 307] width 841 height 415
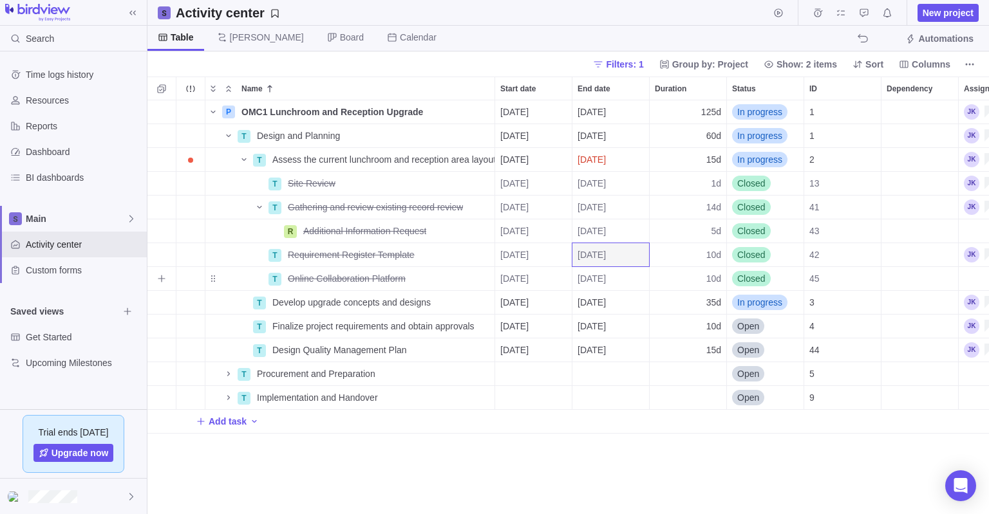
click at [528, 277] on span "[DATE]" at bounding box center [514, 278] width 28 height 13
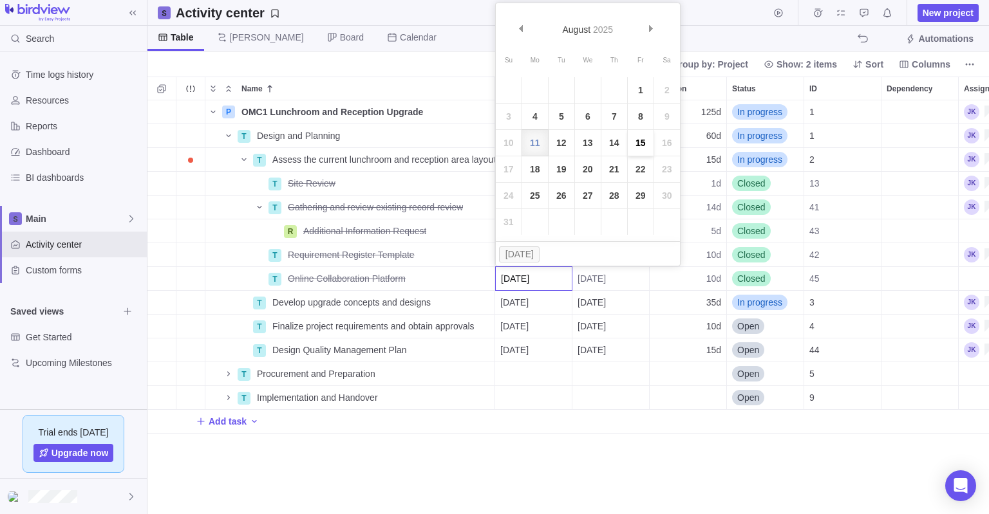
click at [646, 140] on link "15" at bounding box center [641, 143] width 26 height 26
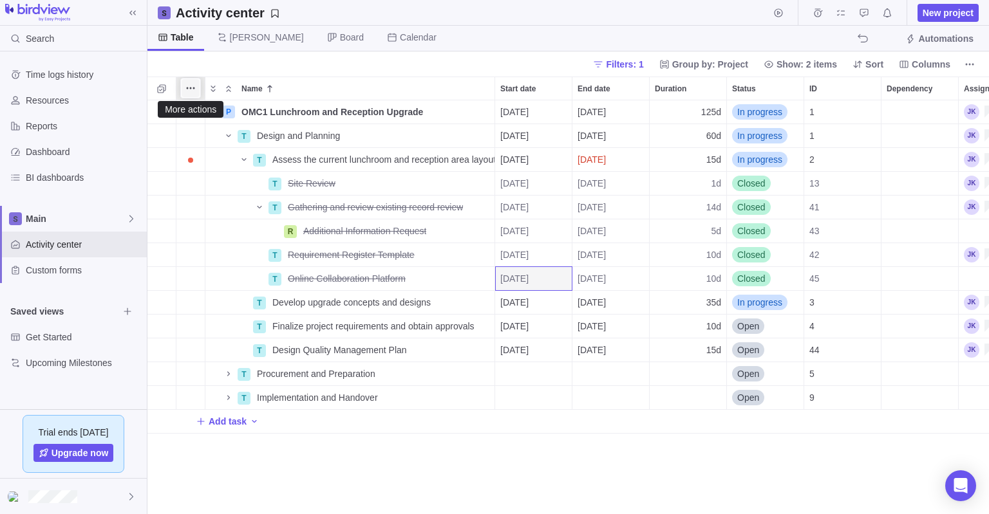
click at [190, 89] on icon "More actions" at bounding box center [190, 88] width 10 height 10
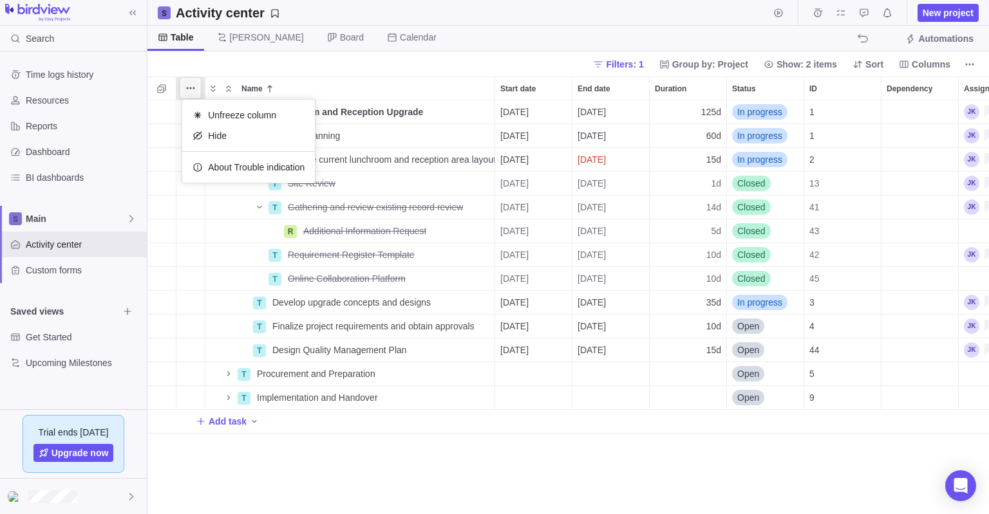
click at [190, 89] on icon "More actions" at bounding box center [190, 88] width 10 height 10
click at [191, 156] on span "Trouble indication" at bounding box center [191, 160] width 18 height 18
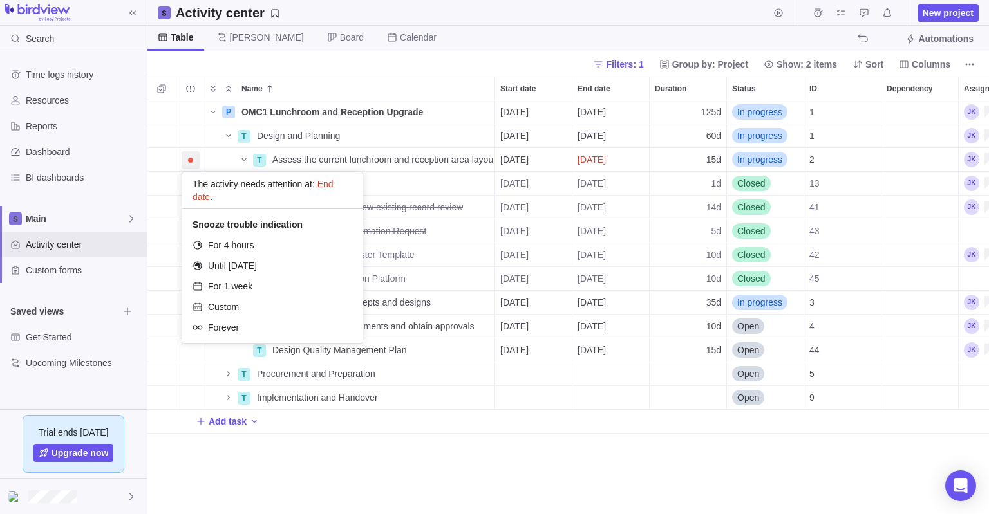
click at [598, 161] on div "P OMC1 Lunchroom and Reception Upgrade Details [DATE] [DATE] 125d In progress 1…" at bounding box center [567, 307] width 841 height 415
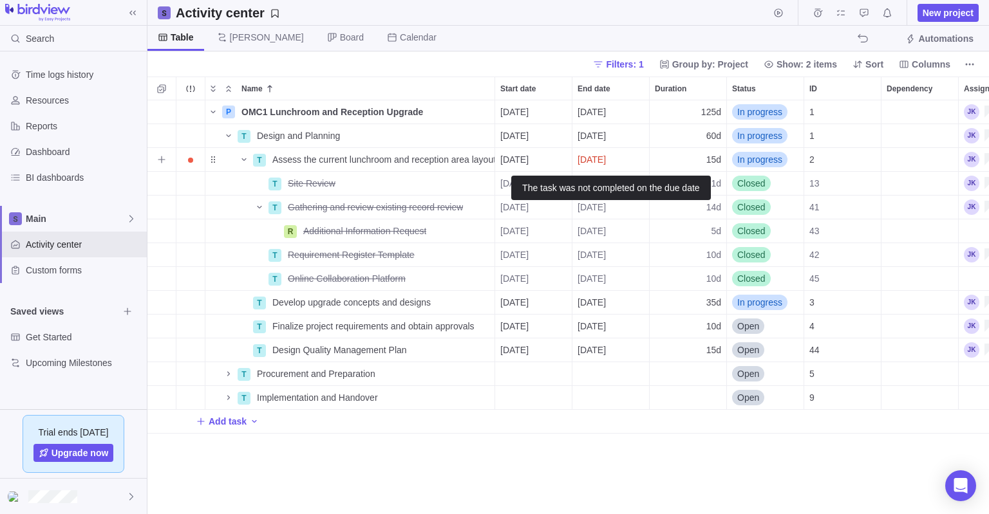
click at [601, 160] on span "[DATE]" at bounding box center [591, 159] width 28 height 13
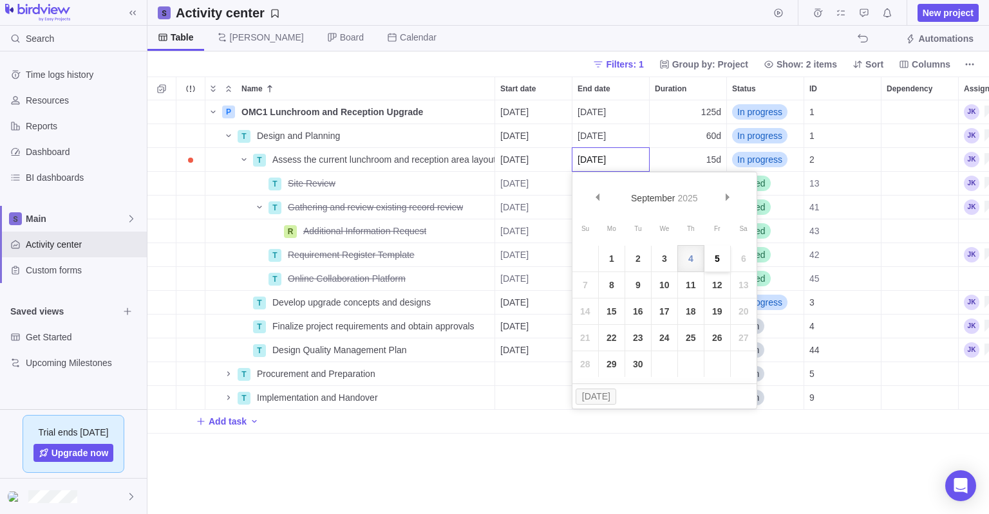
click at [715, 259] on link "5" at bounding box center [717, 259] width 26 height 26
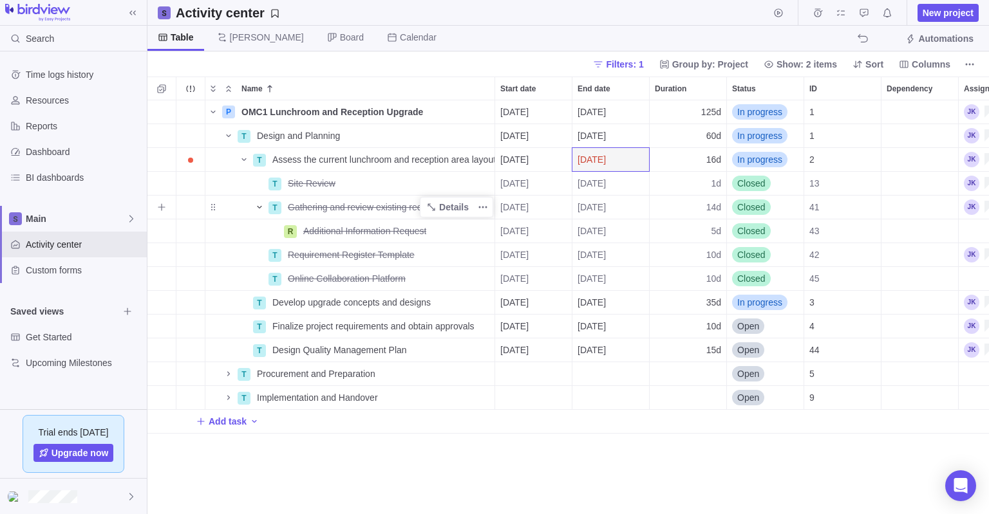
click at [259, 208] on icon "Name" at bounding box center [259, 207] width 5 height 3
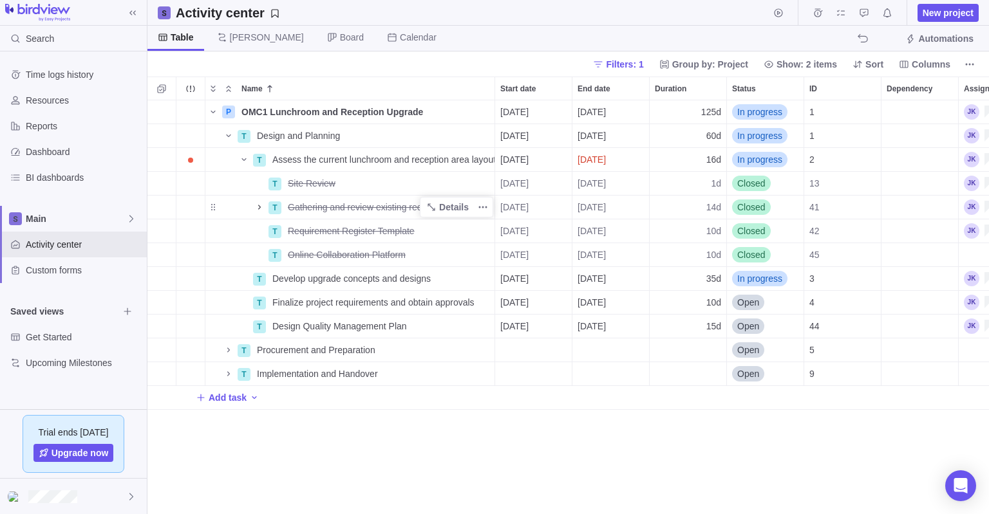
click at [406, 478] on div "P OMC1 Lunchroom and Reception Upgrade Details [DATE] [DATE] 125d In progress 1…" at bounding box center [567, 307] width 841 height 415
